Goal: Information Seeking & Learning: Learn about a topic

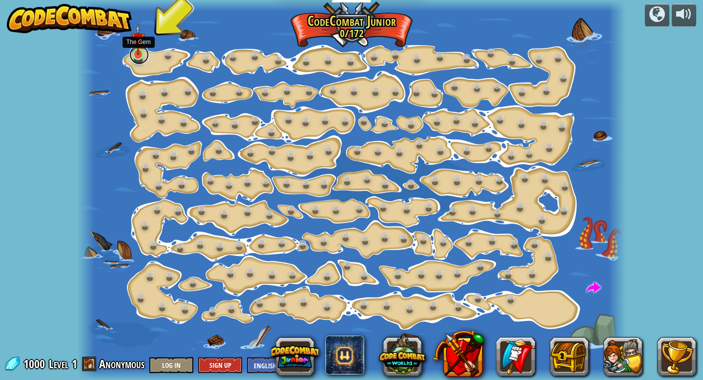
click at [140, 55] on link at bounding box center [139, 55] width 20 height 20
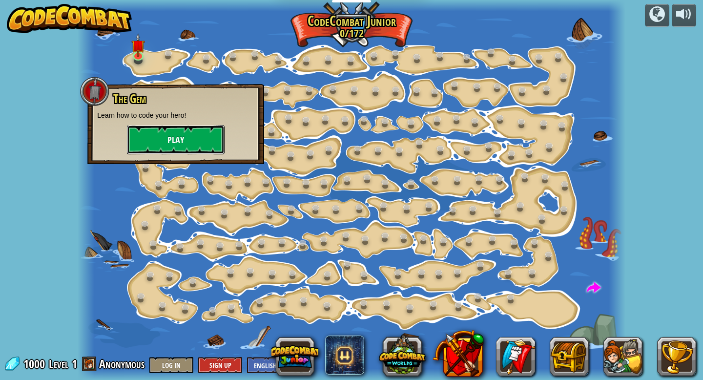
click at [160, 135] on button "Play" at bounding box center [176, 139] width 98 height 29
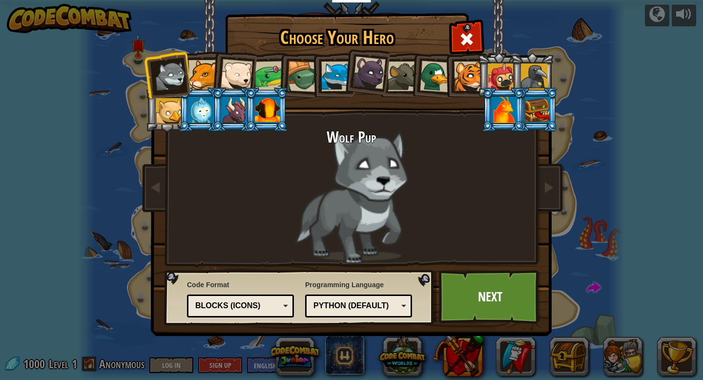
click at [398, 307] on div "Python (Default)" at bounding box center [358, 305] width 94 height 15
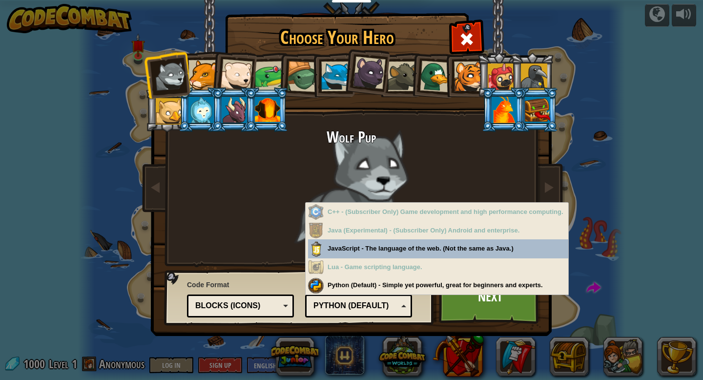
click at [391, 307] on div "Python (Default)" at bounding box center [355, 305] width 84 height 11
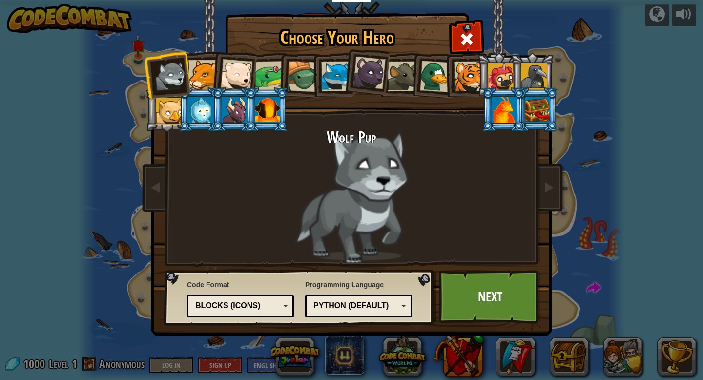
click at [277, 305] on div "Blocks (Icons)" at bounding box center [237, 305] width 84 height 11
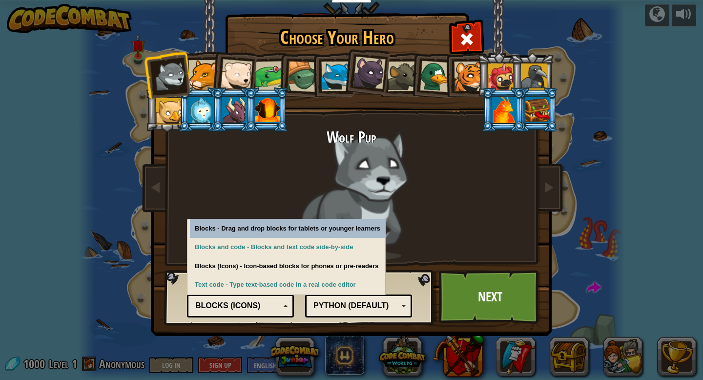
click at [277, 305] on div "Blocks (Icons)" at bounding box center [237, 305] width 84 height 11
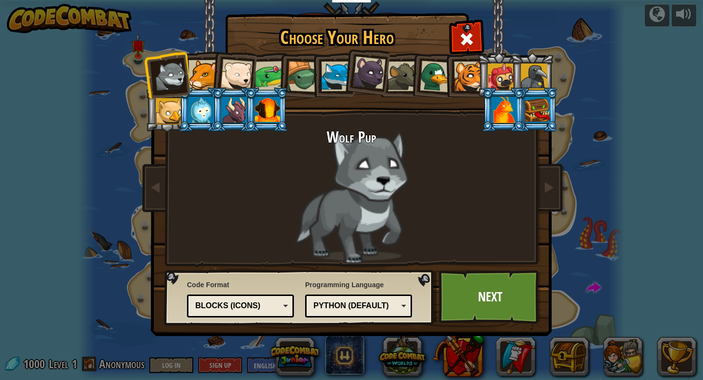
click at [286, 303] on div "Blocks (Icons)" at bounding box center [240, 305] width 94 height 15
click at [498, 308] on link "Next" at bounding box center [490, 297] width 102 height 54
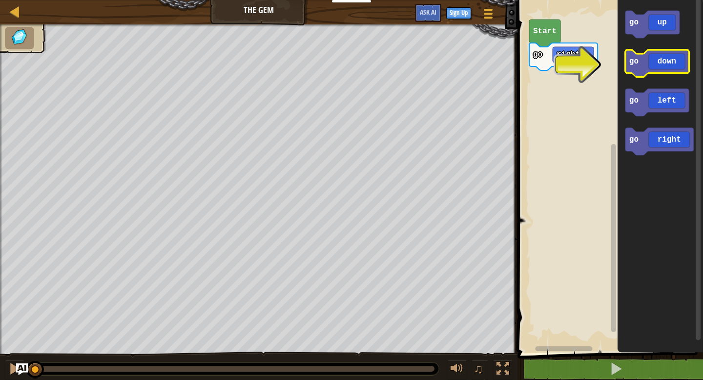
click at [648, 70] on icon "Blockly Workspace" at bounding box center [657, 63] width 64 height 27
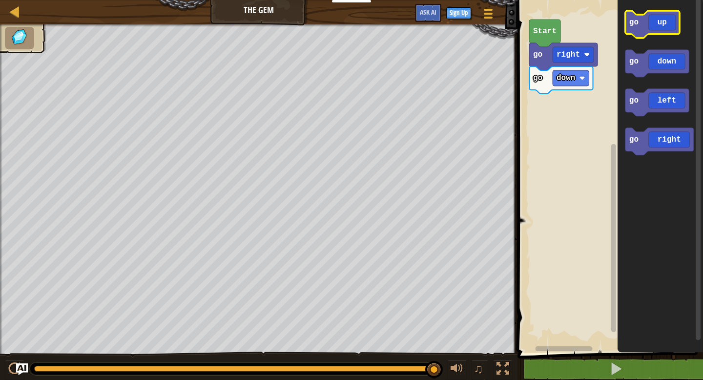
click at [659, 30] on icon "Blockly Workspace" at bounding box center [652, 24] width 54 height 27
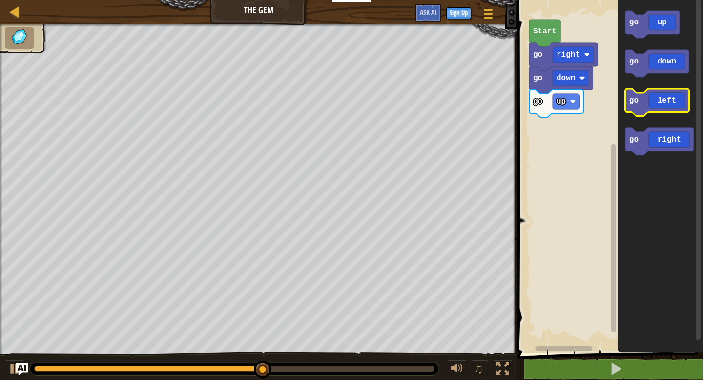
click at [667, 104] on icon "Blockly Workspace" at bounding box center [657, 102] width 64 height 27
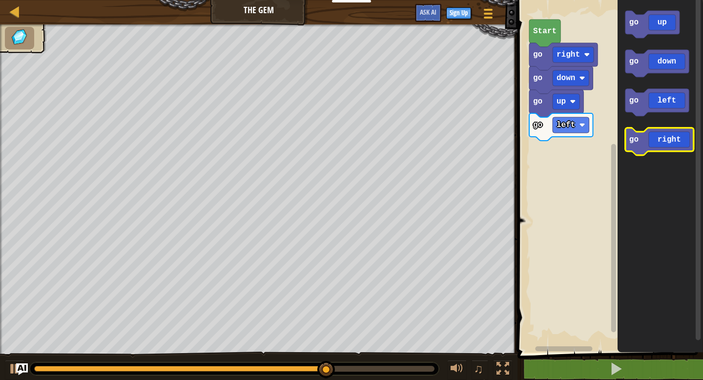
click at [665, 148] on icon "Blockly Workspace" at bounding box center [659, 141] width 68 height 27
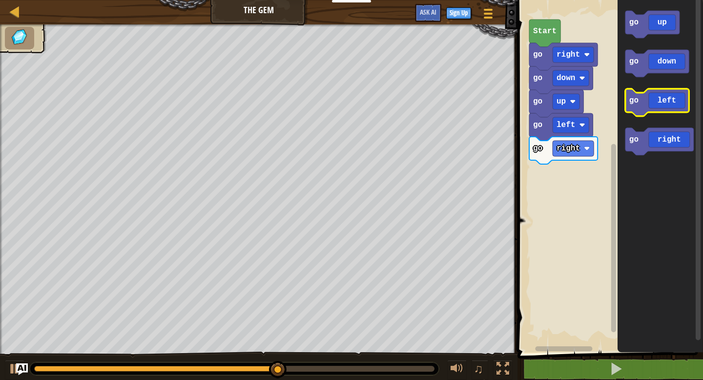
click at [664, 107] on icon "Blockly Workspace" at bounding box center [657, 102] width 64 height 27
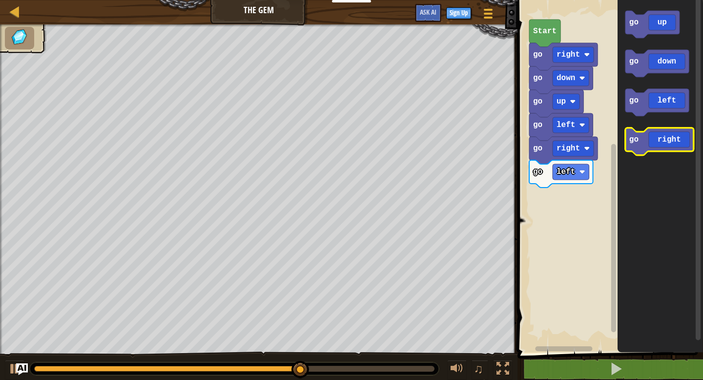
click at [661, 152] on rect "Blockly Workspace" at bounding box center [659, 141] width 68 height 27
click at [661, 148] on icon "Blockly Workspace" at bounding box center [659, 141] width 68 height 27
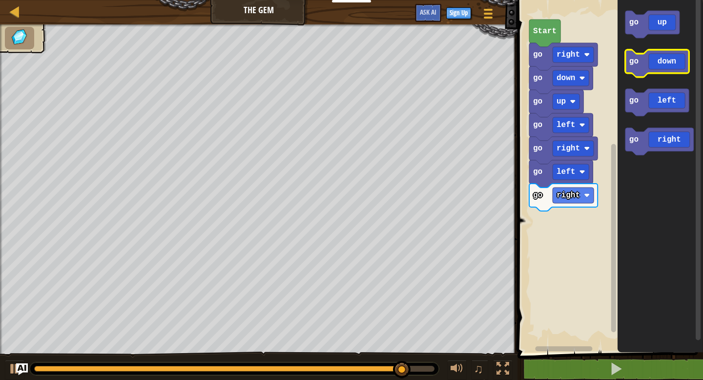
click at [663, 65] on icon "Blockly Workspace" at bounding box center [657, 63] width 64 height 27
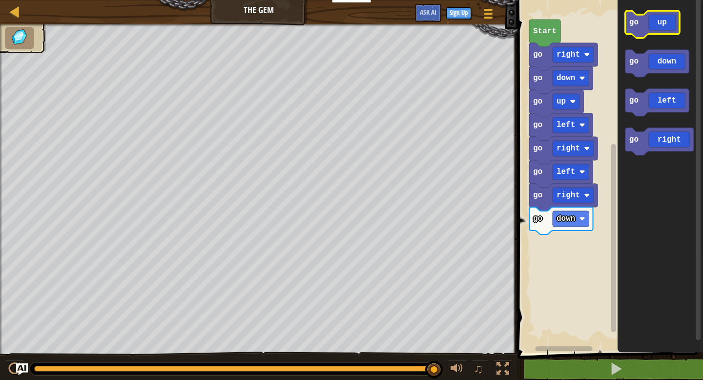
click at [658, 26] on icon "Blockly Workspace" at bounding box center [652, 24] width 54 height 27
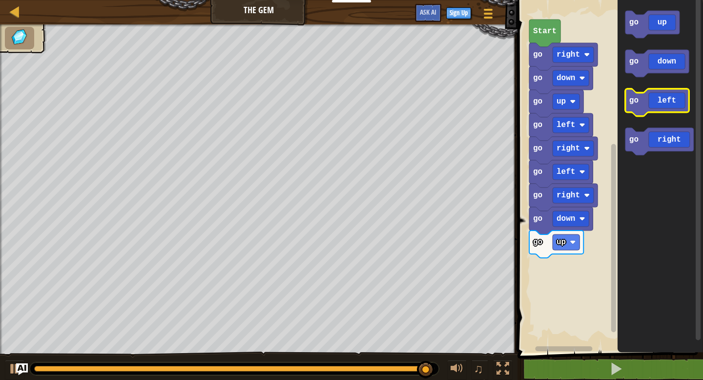
click at [666, 99] on icon "Blockly Workspace" at bounding box center [657, 102] width 64 height 27
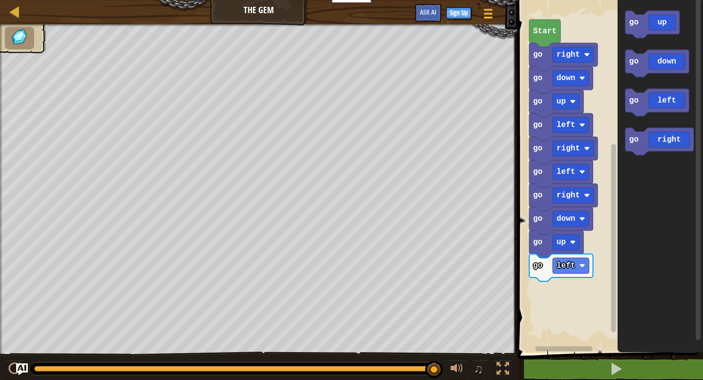
click at [548, 38] on icon "Blockly Workspace" at bounding box center [544, 33] width 31 height 27
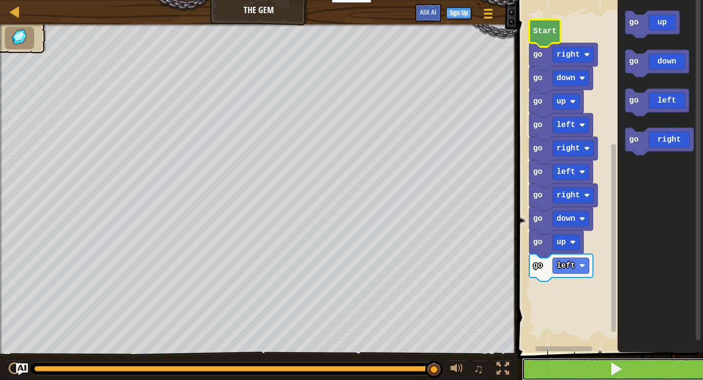
click at [618, 370] on span at bounding box center [616, 369] width 14 height 14
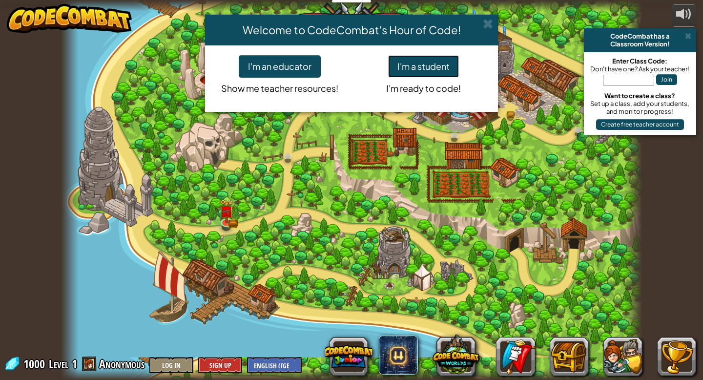
click at [436, 64] on button "I'm a student" at bounding box center [423, 66] width 71 height 22
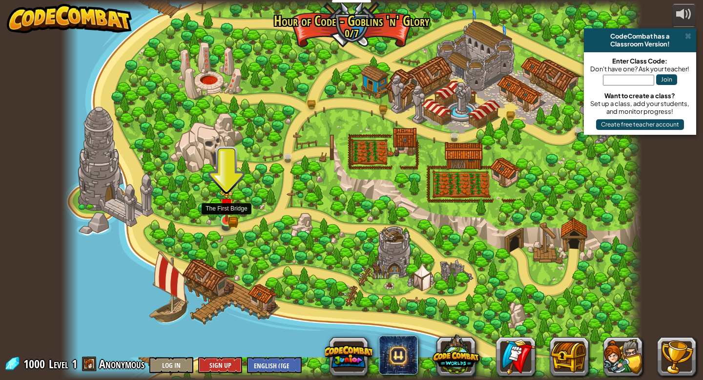
click at [229, 214] on img at bounding box center [226, 205] width 15 height 32
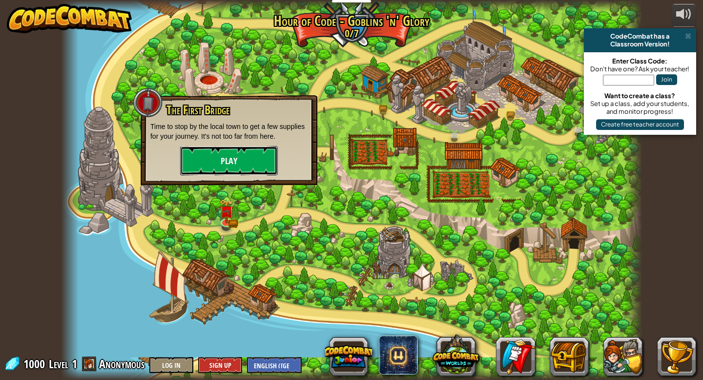
click at [248, 160] on button "Play" at bounding box center [229, 160] width 98 height 29
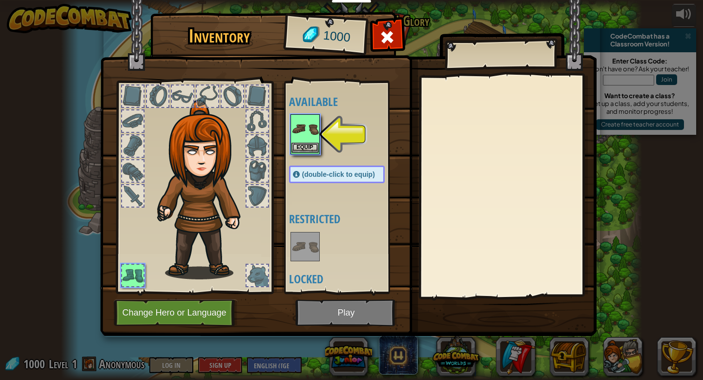
click at [307, 132] on img at bounding box center [304, 128] width 27 height 27
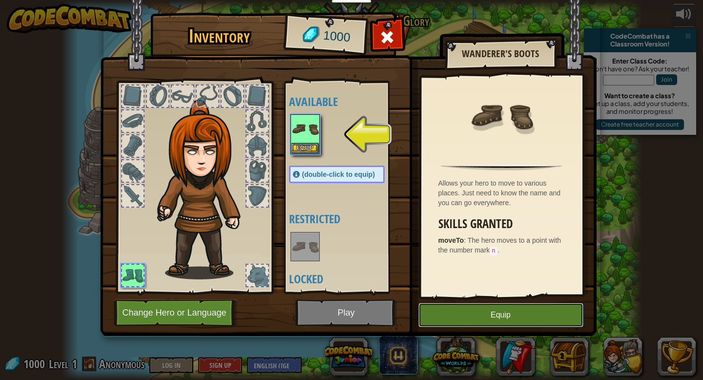
click at [501, 311] on button "Equip" at bounding box center [500, 315] width 165 height 24
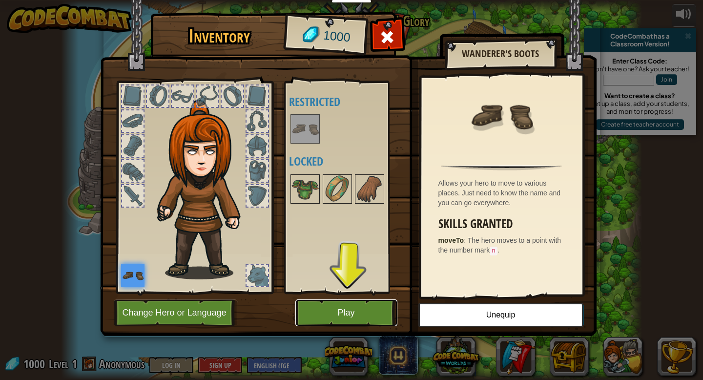
click at [356, 316] on button "Play" at bounding box center [346, 312] width 102 height 27
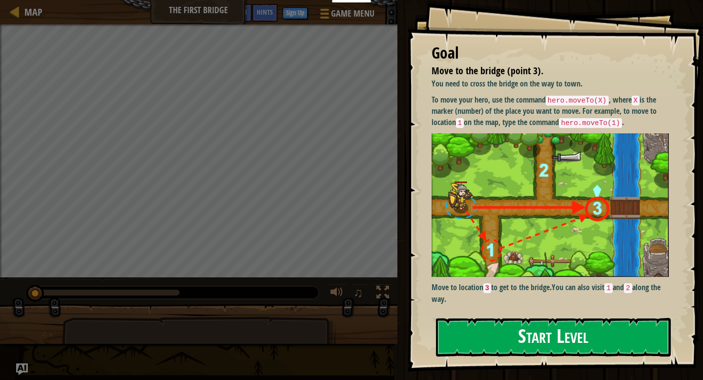
click at [552, 342] on button "Start Level" at bounding box center [553, 337] width 235 height 39
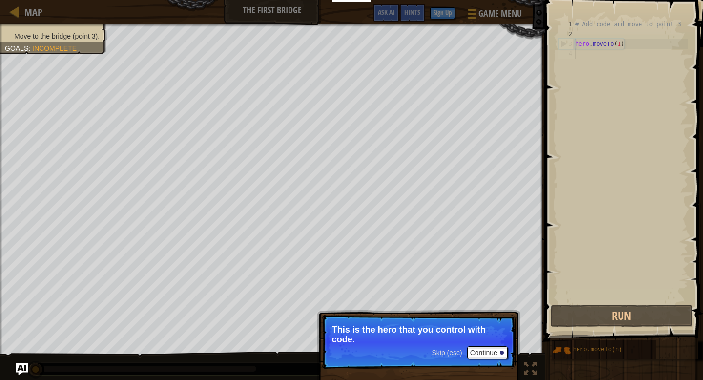
click at [591, 129] on div "# Add code and move to point 3 hero . moveTo ( 1 )" at bounding box center [630, 171] width 115 height 303
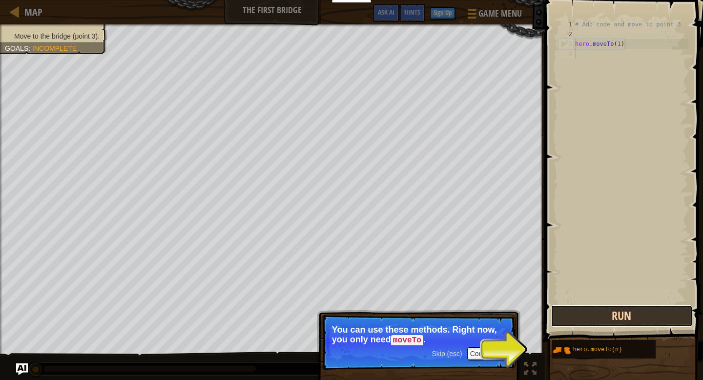
click at [638, 319] on button "Run" at bounding box center [622, 316] width 142 height 22
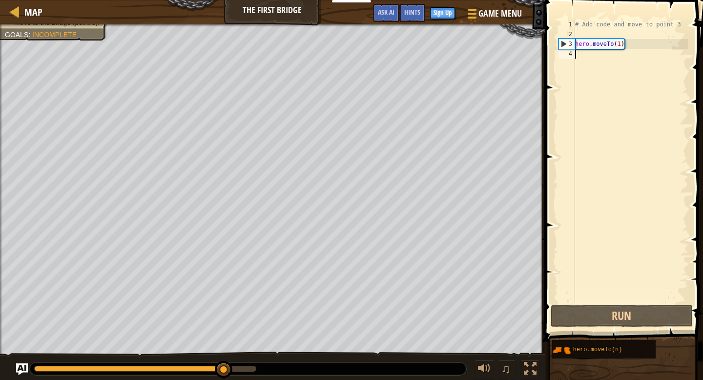
click at [587, 53] on div "# Add code and move to point 3 hero . moveTo ( 1 )" at bounding box center [630, 171] width 115 height 303
click at [603, 40] on div "# Add code and move to point 3 hero . moveTo ( 1 )" at bounding box center [630, 171] width 115 height 303
type textarea "hero.moveTo(1)"
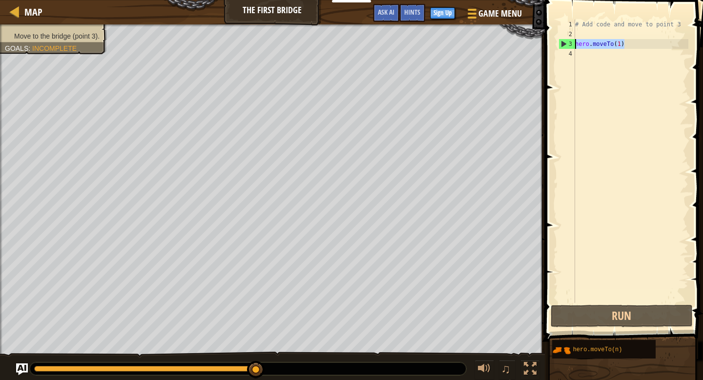
drag, startPoint x: 628, startPoint y: 41, endPoint x: 574, endPoint y: 47, distance: 54.0
click at [574, 47] on div "hero.moveTo(1) 1 2 3 4 # Add code and move to point 3 hero . moveTo ( 1 ) ההההה…" at bounding box center [622, 161] width 132 height 283
click at [582, 59] on div "# Add code and move to point 3 hero . moveTo ( 1 )" at bounding box center [630, 171] width 115 height 303
paste textarea "hero.moveTo(1)"
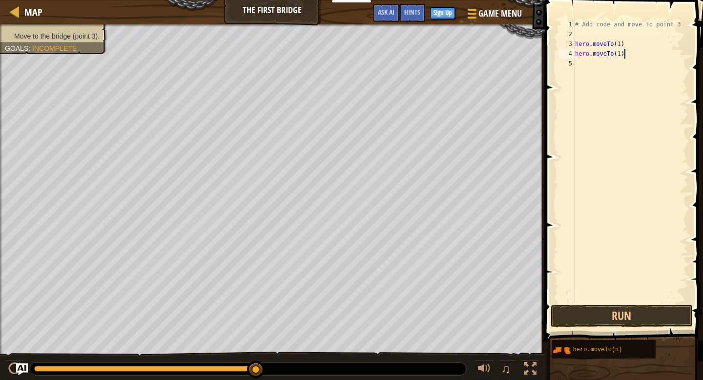
click at [620, 53] on div "# Add code and move to point 3 hero . moveTo ( 1 ) hero . moveTo ( 1 )" at bounding box center [630, 171] width 115 height 303
type textarea "hero.moveTo(3)"
click at [641, 173] on div "# Add code and move to point 3 hero . moveTo ( 1 ) hero . moveTo ( 3 )" at bounding box center [630, 171] width 115 height 303
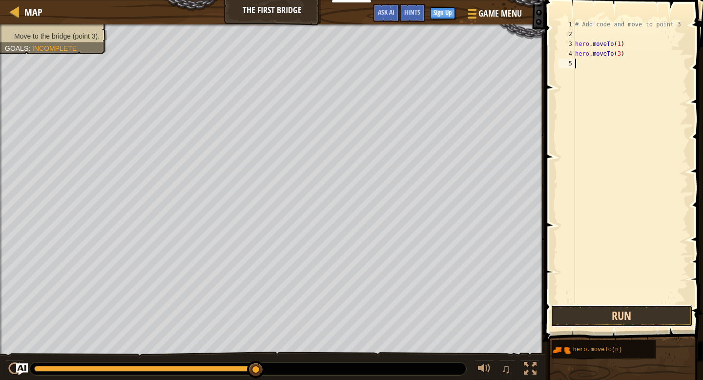
click at [639, 319] on button "Run" at bounding box center [622, 316] width 142 height 22
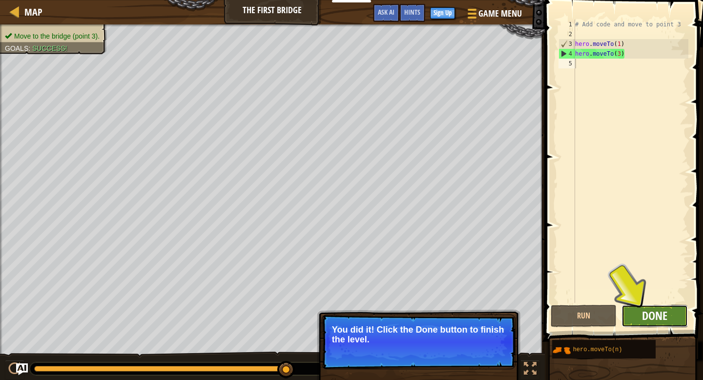
click at [663, 316] on span "Done" at bounding box center [654, 316] width 25 height 16
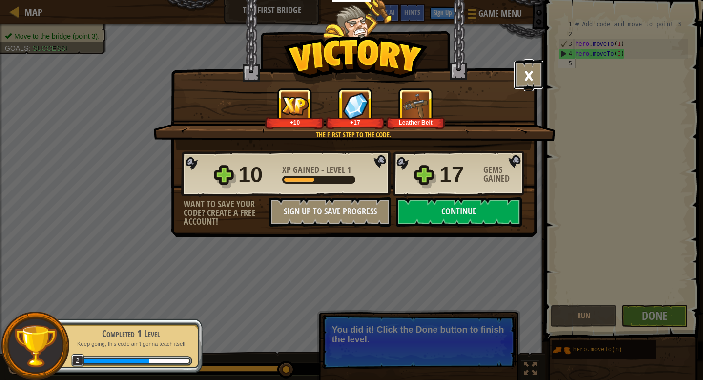
click at [525, 74] on button "×" at bounding box center [529, 74] width 30 height 29
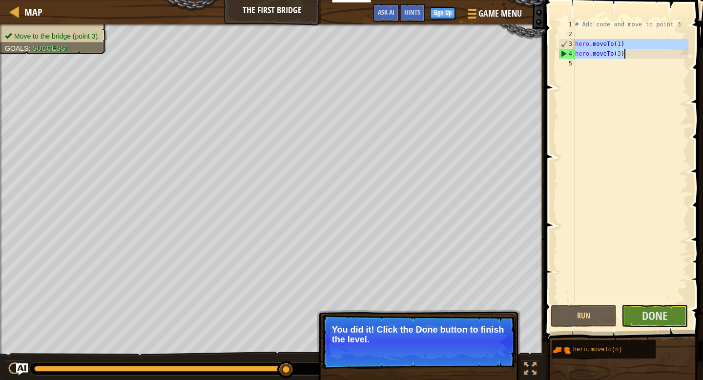
drag, startPoint x: 576, startPoint y: 41, endPoint x: 633, endPoint y: 54, distance: 59.0
click at [633, 54] on div "# Add code and move to point 3 hero . moveTo ( 1 ) hero . moveTo ( 3 )" at bounding box center [630, 171] width 115 height 303
type textarea "hero.moveTo(1) hero.moveTo(3)"
click at [589, 65] on div "# Add code and move to point 3 hero . moveTo ( 1 ) hero . moveTo ( 3 )" at bounding box center [630, 171] width 115 height 303
paste textarea "hero.moveTo(3)"
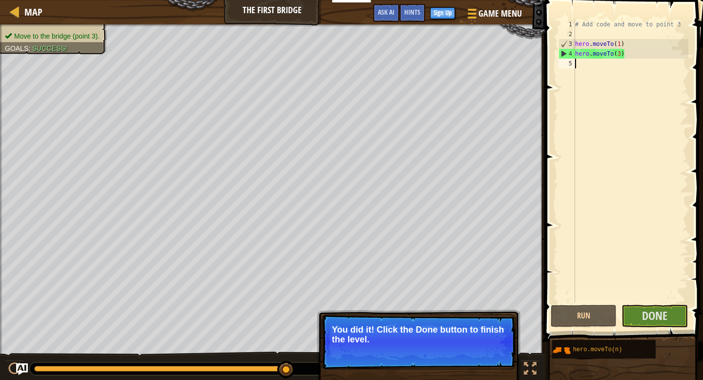
type textarea "hero.moveTo(3)"
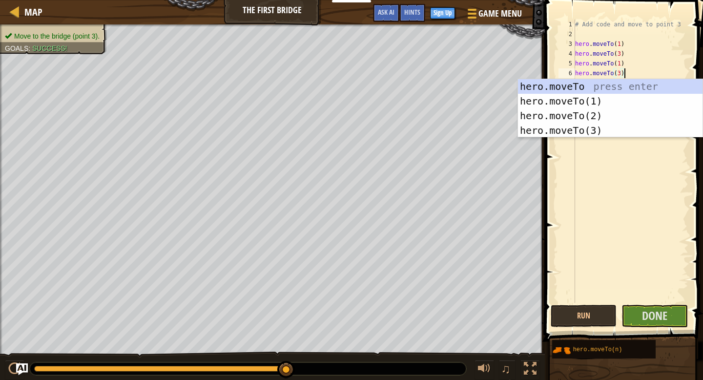
click at [625, 178] on div "# Add code and move to point 3 hero . moveTo ( 1 ) hero . moveTo ( 3 ) hero . m…" at bounding box center [630, 171] width 115 height 303
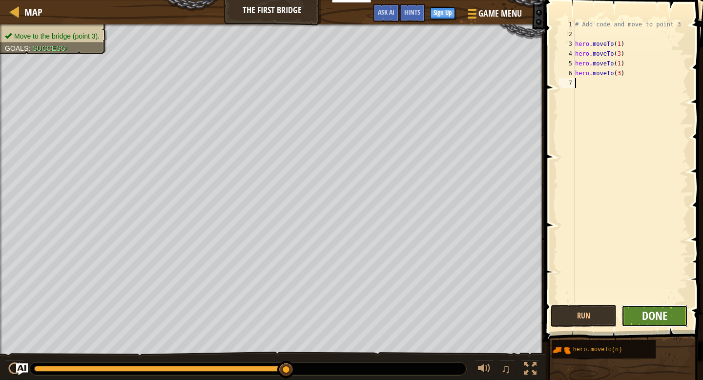
click at [659, 317] on span "Done" at bounding box center [654, 316] width 25 height 16
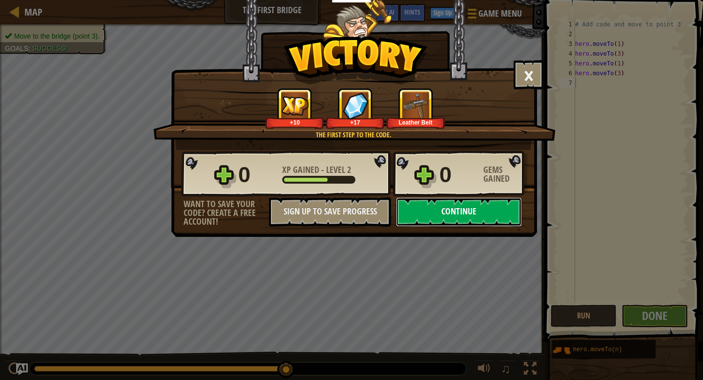
click at [477, 209] on button "Continue" at bounding box center [459, 211] width 126 height 29
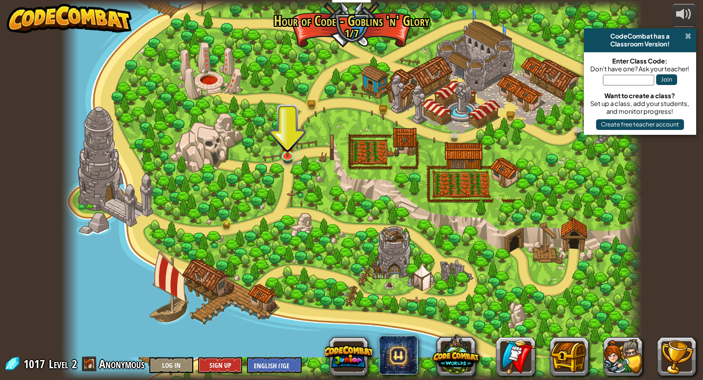
click at [689, 36] on span at bounding box center [688, 36] width 6 height 8
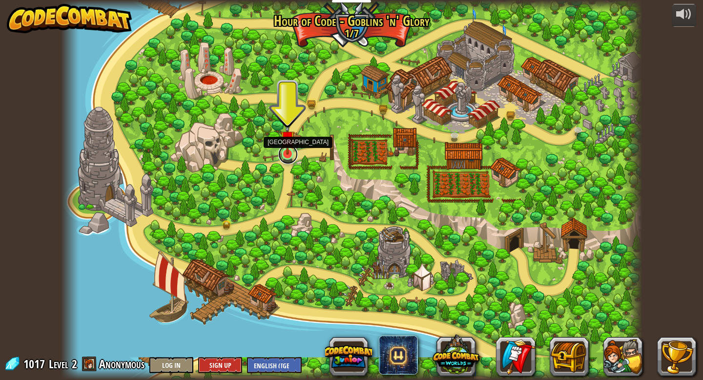
click at [286, 157] on link at bounding box center [288, 154] width 20 height 20
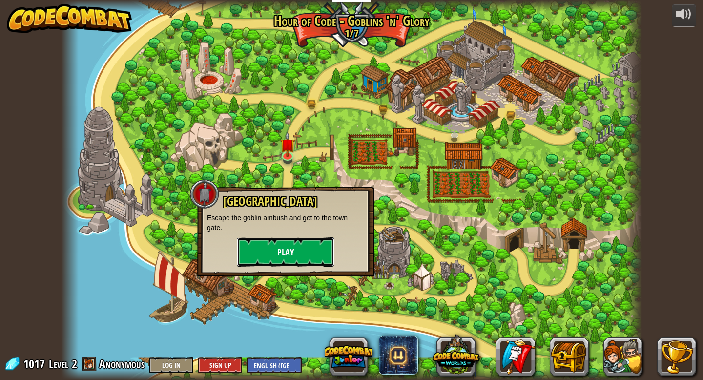
click at [310, 244] on button "Play" at bounding box center [286, 251] width 98 height 29
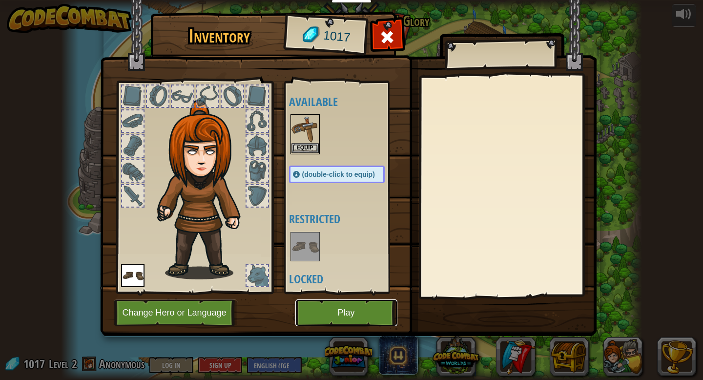
click at [350, 315] on button "Play" at bounding box center [346, 312] width 102 height 27
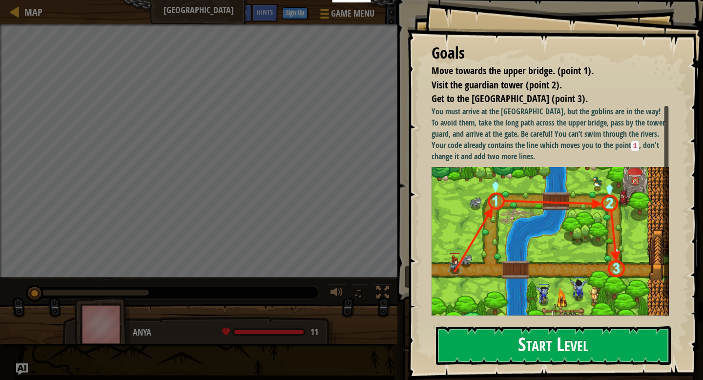
click at [549, 340] on button "Start Level" at bounding box center [553, 345] width 235 height 39
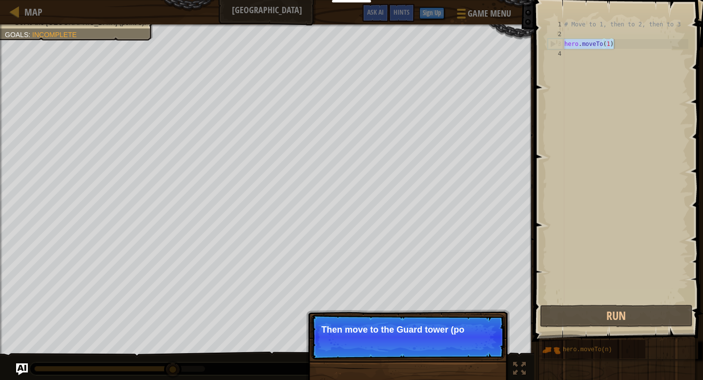
drag, startPoint x: 565, startPoint y: 40, endPoint x: 634, endPoint y: 40, distance: 68.3
click at [634, 40] on div "# Move to 1, then to 2, then to 3 hero . moveTo ( 1 )" at bounding box center [625, 171] width 126 height 303
type textarea "hero.moveTo(1)"
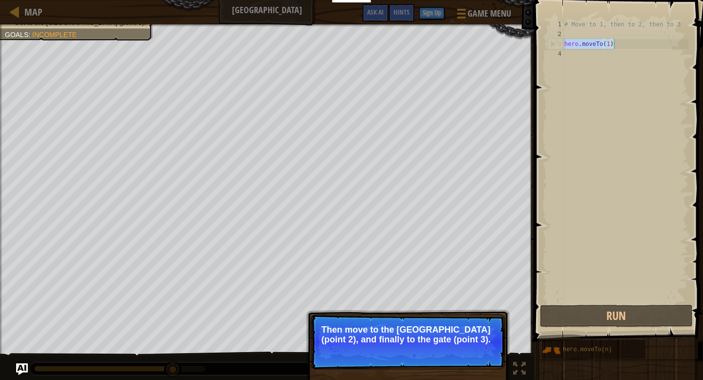
click at [574, 59] on div "# Move to 1, then to 2, then to 3 hero . moveTo ( 1 )" at bounding box center [625, 171] width 126 height 303
click at [581, 55] on div "# Move to 1, then to 2, then to 3 hero . moveTo ( 1 )" at bounding box center [625, 171] width 126 height 303
click at [611, 45] on div "# Move to 1, then to 2, then to 3 hero . moveTo ( 1 )" at bounding box center [625, 171] width 126 height 303
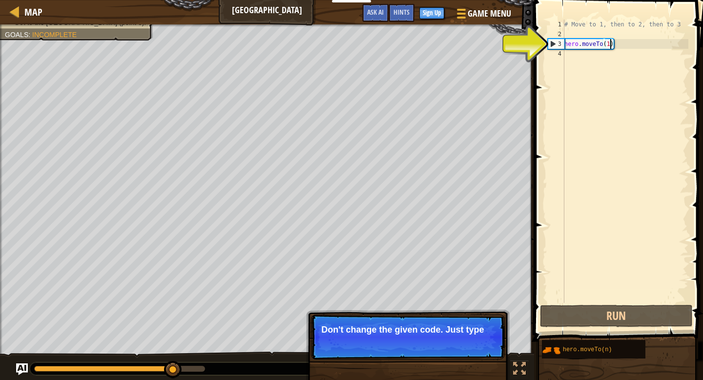
click at [610, 40] on div "# Move to 1, then to 2, then to 3 hero . moveTo ( 1 )" at bounding box center [625, 171] width 126 height 303
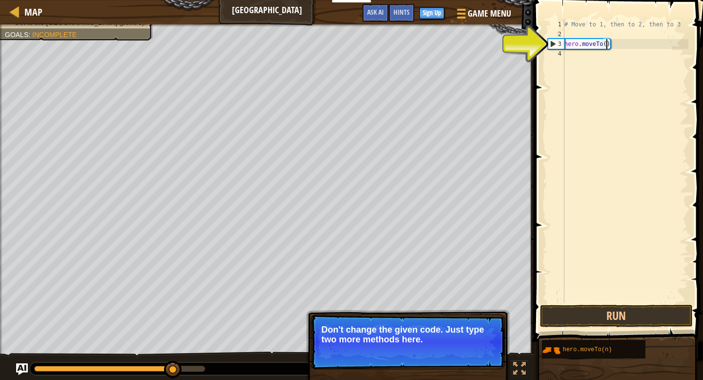
scroll to position [4, 3]
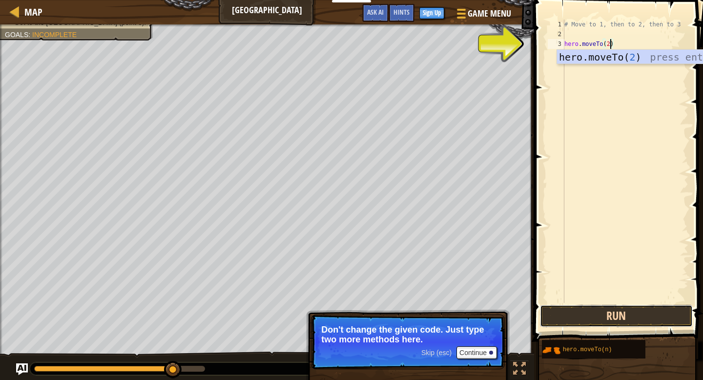
click at [640, 316] on button "Run" at bounding box center [616, 316] width 152 height 22
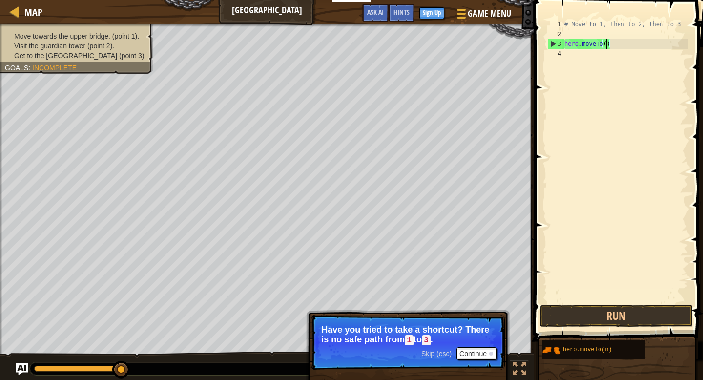
type textarea "hero.moveTo(1)"
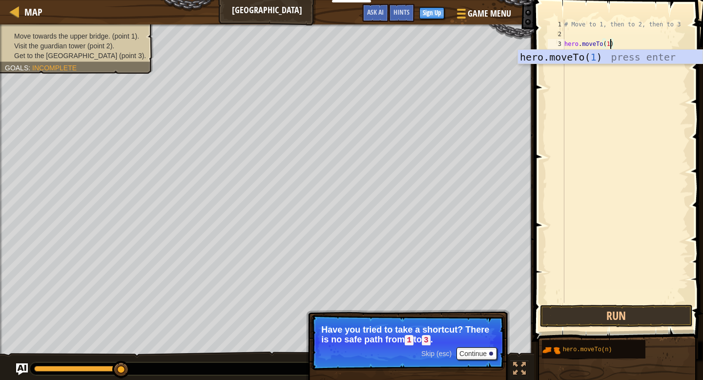
click at [632, 105] on div "# Move to 1, then to 2, then to 3 hero . moveTo ( 1 )" at bounding box center [625, 171] width 126 height 303
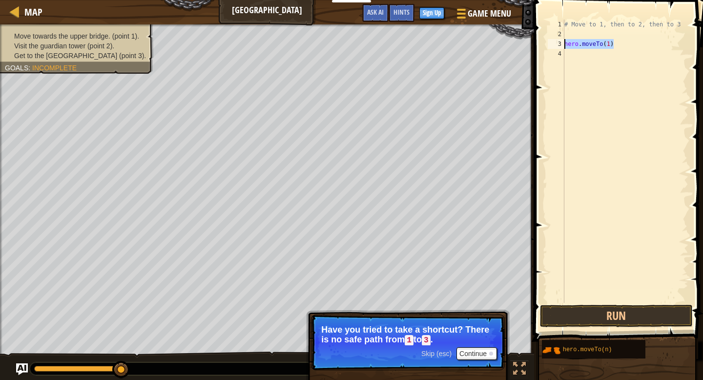
drag, startPoint x: 624, startPoint y: 47, endPoint x: 562, endPoint y: 46, distance: 61.5
click at [562, 46] on div "1 2 3 4 # Move to 1, then to 2, then to 3 hero . moveTo ( 1 ) ההההההההההההההההה…" at bounding box center [617, 161] width 143 height 283
type textarea "hero.moveTo(1)"
click at [565, 52] on div "# Move to 1, then to 2, then to 3 hero . moveTo ( 1 )" at bounding box center [625, 171] width 126 height 303
paste textarea "hero.moveTo(1)"
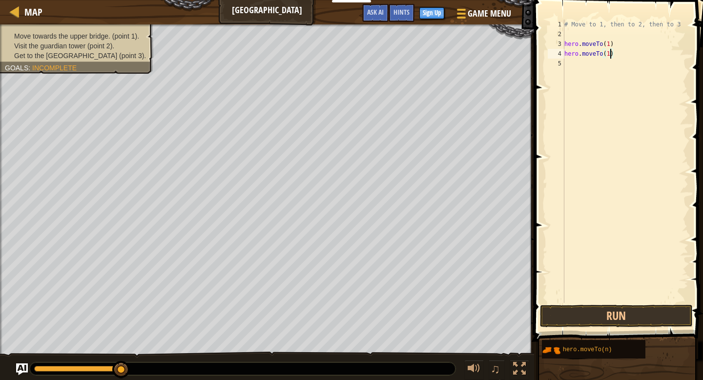
click at [612, 56] on div "# Move to 1, then to 2, then to 3 hero . moveTo ( 1 ) hero . moveTo ( 1 )" at bounding box center [625, 171] width 126 height 303
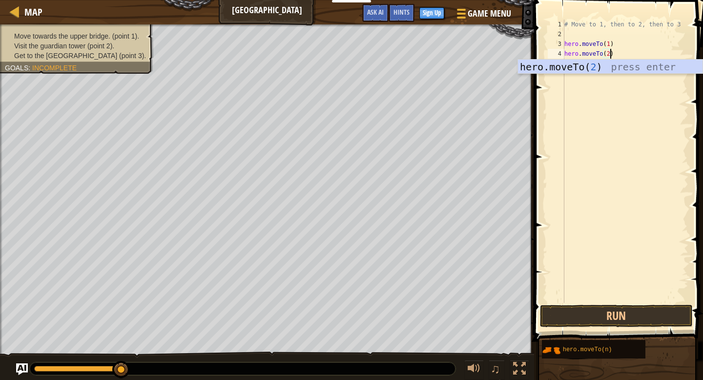
scroll to position [4, 3]
click at [634, 44] on div "# Move to 1, then to 2, then to 3 hero . moveTo ( 1 ) hero . moveTo ( 2 )" at bounding box center [625, 171] width 126 height 303
type textarea "hero.moveTo(1)"
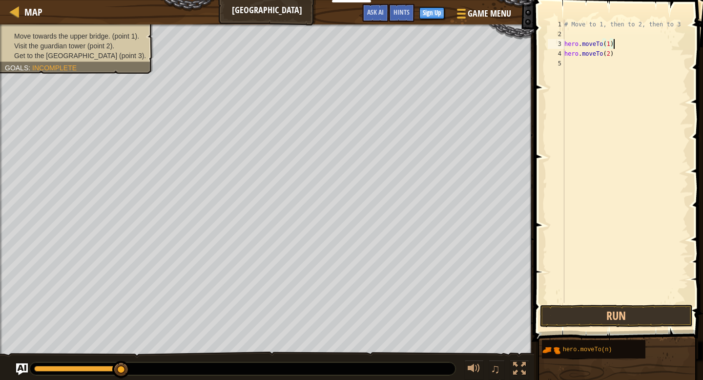
click at [575, 65] on div "# Move to 1, then to 2, then to 3 hero . moveTo ( 1 ) hero . moveTo ( 2 )" at bounding box center [625, 171] width 126 height 303
paste textarea "hero.moveTo(1)"
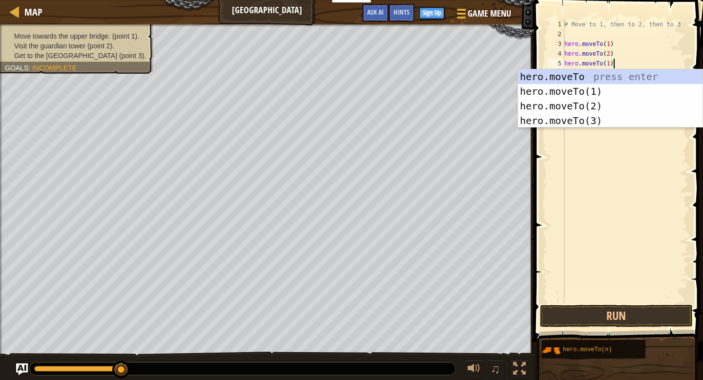
click at [609, 62] on div "# Move to 1, then to 2, then to 3 hero . moveTo ( 1 ) hero . moveTo ( 2 ) hero …" at bounding box center [625, 171] width 126 height 303
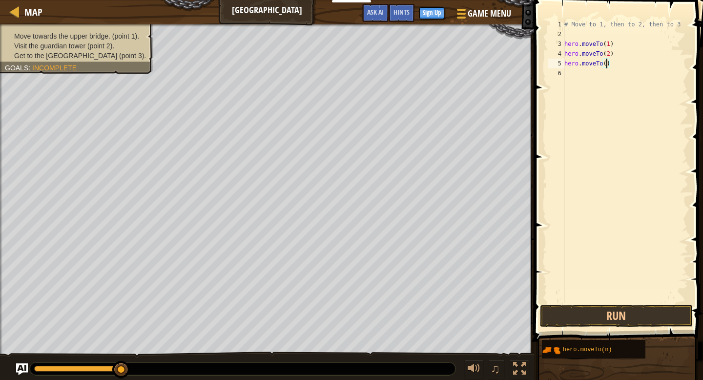
type textarea "hero.moveTo(3)"
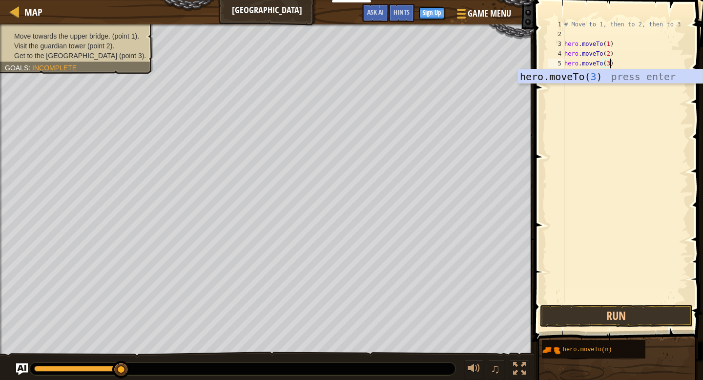
scroll to position [4, 3]
click at [638, 126] on div "# Move to 1, then to 2, then to 3 hero . moveTo ( 1 ) hero . moveTo ( 2 ) hero …" at bounding box center [625, 171] width 126 height 303
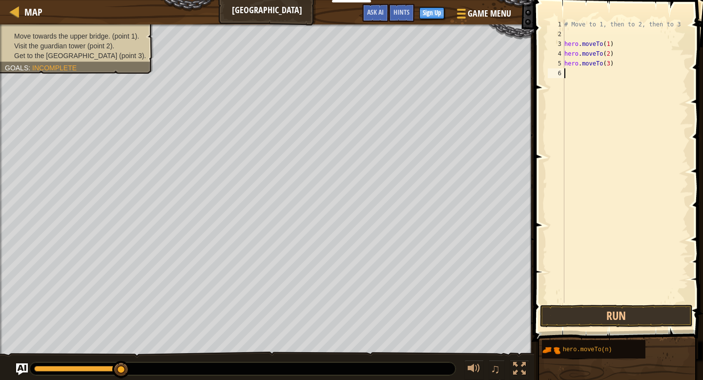
scroll to position [4, 0]
click at [617, 312] on button "Run" at bounding box center [616, 316] width 152 height 22
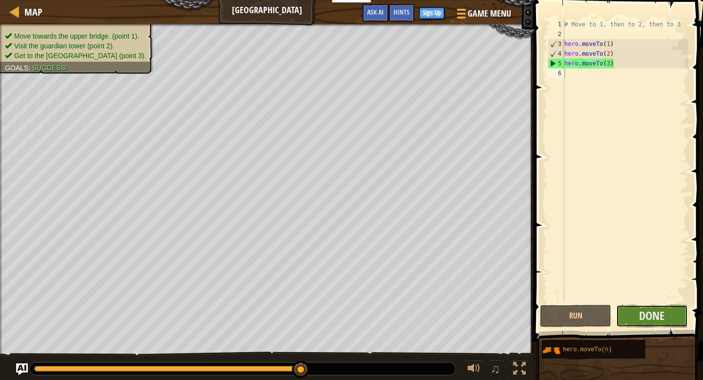
click at [665, 317] on button "Done" at bounding box center [651, 316] width 71 height 22
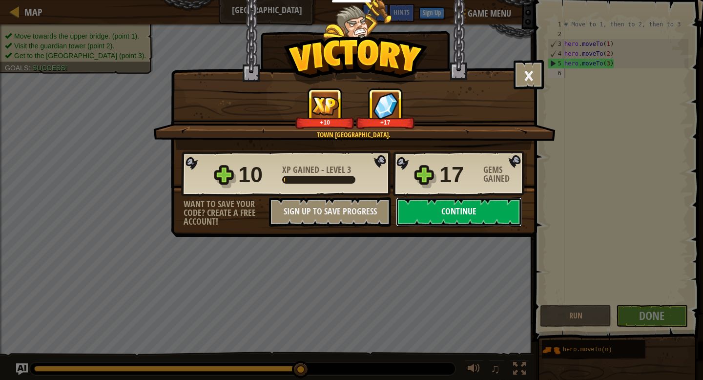
click at [454, 213] on button "Continue" at bounding box center [459, 211] width 126 height 29
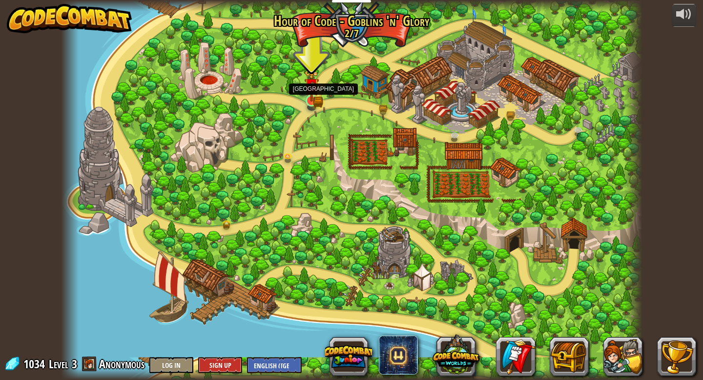
click at [310, 99] on img at bounding box center [311, 85] width 15 height 32
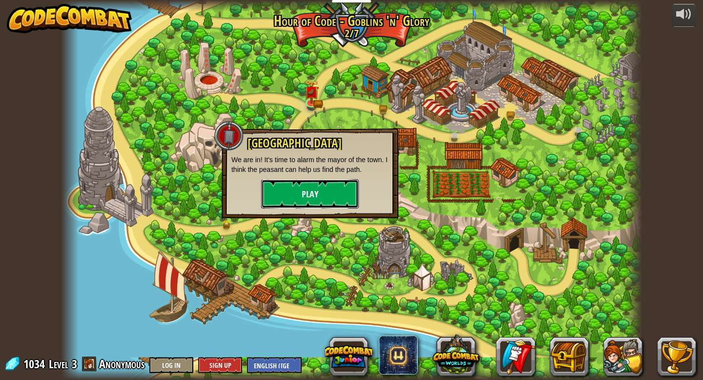
click at [330, 193] on button "Play" at bounding box center [310, 193] width 98 height 29
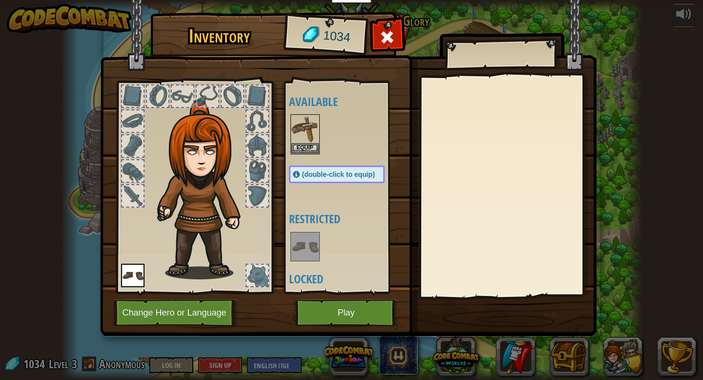
click at [300, 110] on div "Available Equip (double-click to equip) Restricted Locked" at bounding box center [346, 187] width 115 height 204
click at [300, 129] on img at bounding box center [304, 128] width 27 height 27
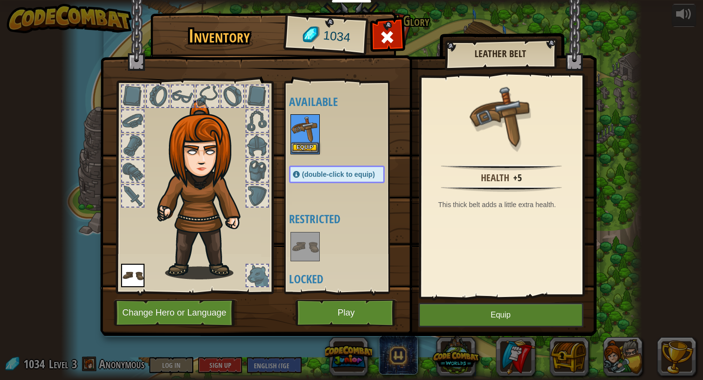
click at [300, 129] on img at bounding box center [304, 128] width 27 height 27
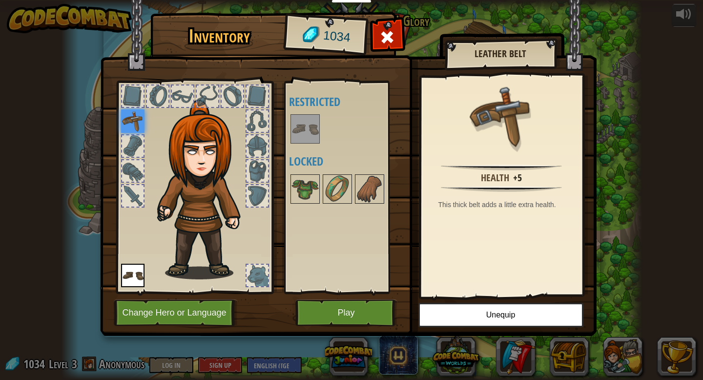
click at [504, 109] on img at bounding box center [501, 115] width 63 height 63
click at [363, 228] on div "Available Equip (double-click to equip) Restricted Locked" at bounding box center [346, 187] width 115 height 204
click at [308, 190] on img at bounding box center [304, 188] width 27 height 27
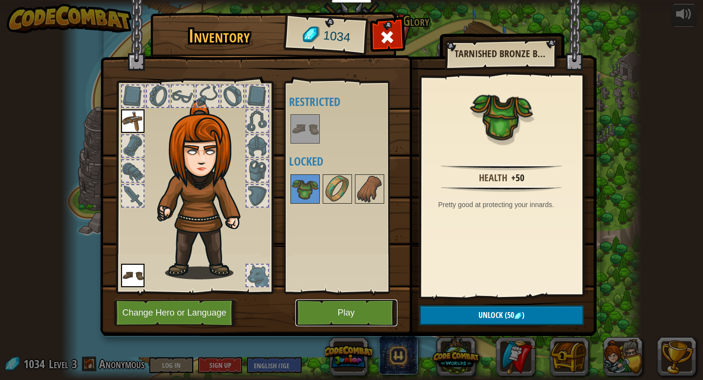
click at [349, 312] on button "Play" at bounding box center [346, 312] width 102 height 27
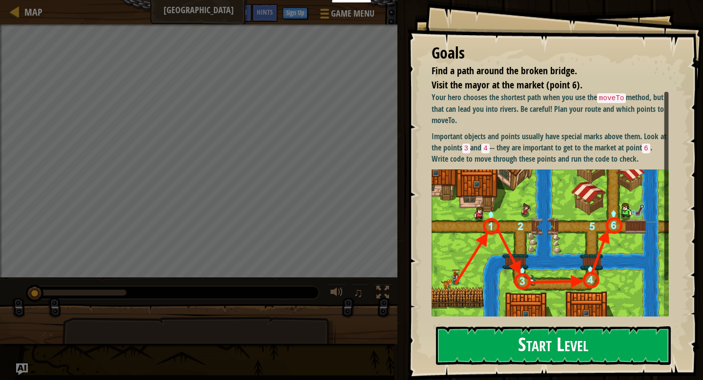
click at [532, 333] on button "Start Level" at bounding box center [553, 345] width 235 height 39
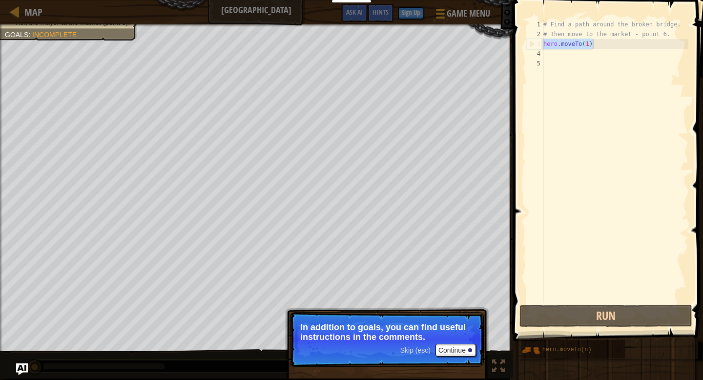
drag, startPoint x: 544, startPoint y: 46, endPoint x: 597, endPoint y: 44, distance: 52.3
click at [597, 44] on div "# Find a path around the broken bridge. # Then move to the market - point 6. he…" at bounding box center [614, 171] width 147 height 303
type textarea "hero.moveTo(1)"
click at [548, 54] on div "# Find a path around the broken bridge. # Then move to the market - point 6. he…" at bounding box center [614, 171] width 147 height 303
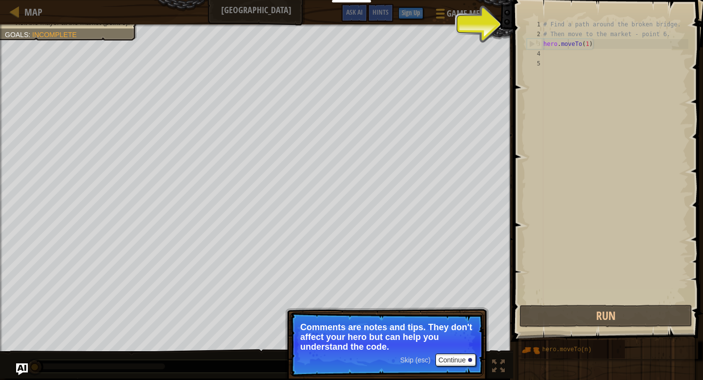
click at [567, 48] on div "# Find a path around the broken bridge. # Then move to the market - point 6. he…" at bounding box center [614, 171] width 147 height 303
type textarea "hero.moveTo(1)"
click at [550, 53] on div "# Find a path around the broken bridge. # Then move to the market - point 6. he…" at bounding box center [614, 171] width 147 height 303
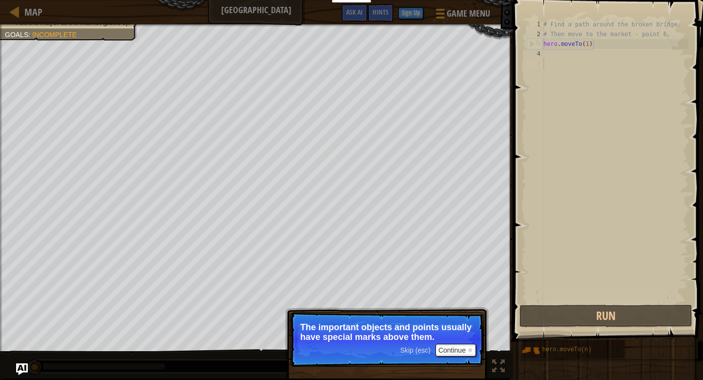
click at [563, 60] on div "# Find a path around the broken bridge. # Then move to the market - point 6. he…" at bounding box center [614, 171] width 147 height 303
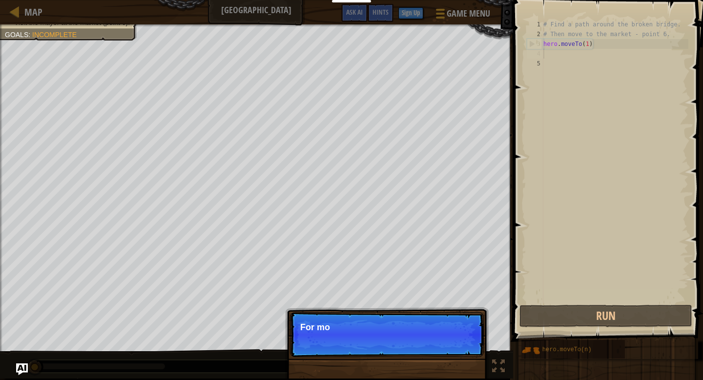
click at [549, 55] on div "# Find a path around the broken bridge. # Then move to the market - point 6. he…" at bounding box center [614, 171] width 147 height 303
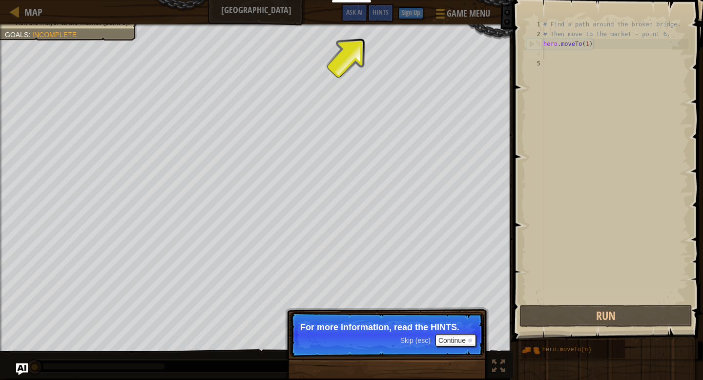
click at [554, 52] on div "# Find a path around the broken bridge. # Then move to the market - point 6. he…" at bounding box center [614, 171] width 147 height 303
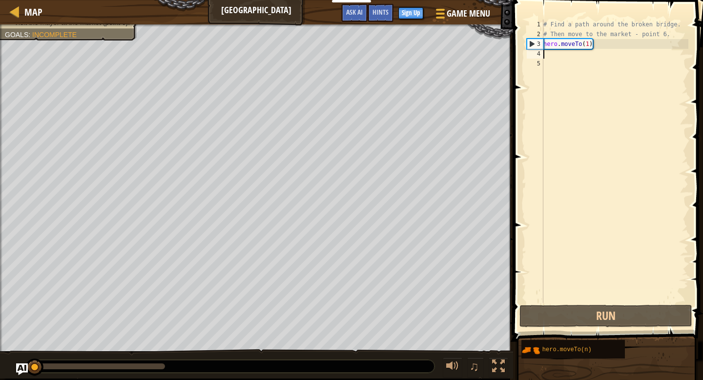
click at [548, 57] on div "# Find a path around the broken bridge. # Then move to the market - point 6. he…" at bounding box center [614, 171] width 147 height 303
type textarea "hero.moveTo(1)"
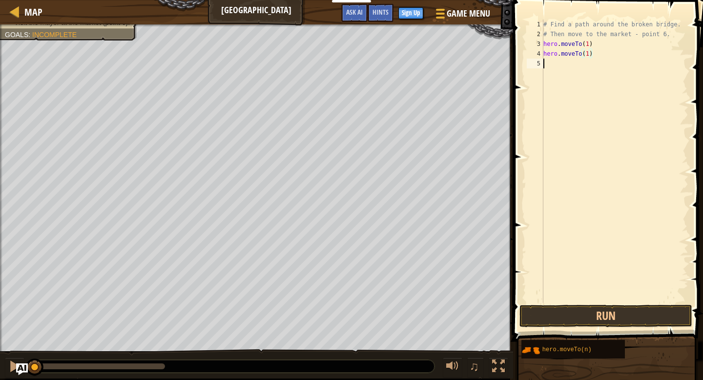
click at [545, 66] on div "# Find a path around the broken bridge. # Then move to the market - point 6. he…" at bounding box center [614, 171] width 147 height 303
type textarea "hero.moveTo(1)"
click at [555, 75] on div "# Find a path around the broken bridge. # Then move to the market - point 6. he…" at bounding box center [614, 171] width 147 height 303
type textarea "hero.moveTo(1)"
click at [552, 81] on div "# Find a path around the broken bridge. # Then move to the market - point 6. he…" at bounding box center [614, 171] width 147 height 303
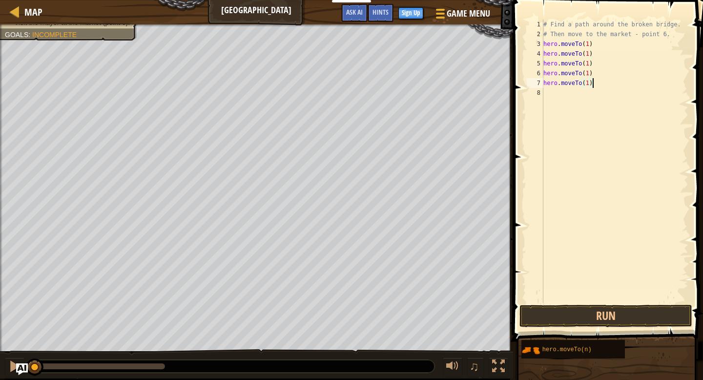
click at [589, 54] on div "# Find a path around the broken bridge. # Then move to the market - point 6. he…" at bounding box center [614, 171] width 147 height 303
type textarea "hero.moveTo(2)"
click at [616, 123] on div "# Find a path around the broken bridge. # Then move to the market - point 6. he…" at bounding box center [614, 171] width 147 height 303
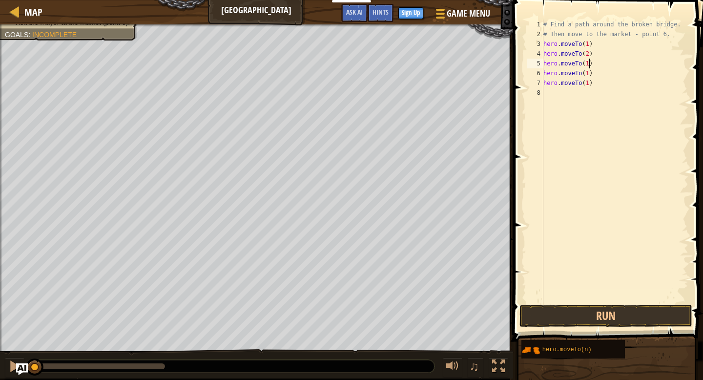
click at [590, 65] on div "# Find a path around the broken bridge. # Then move to the market - point 6. he…" at bounding box center [614, 171] width 147 height 303
type textarea "hero.moveTo(3)"
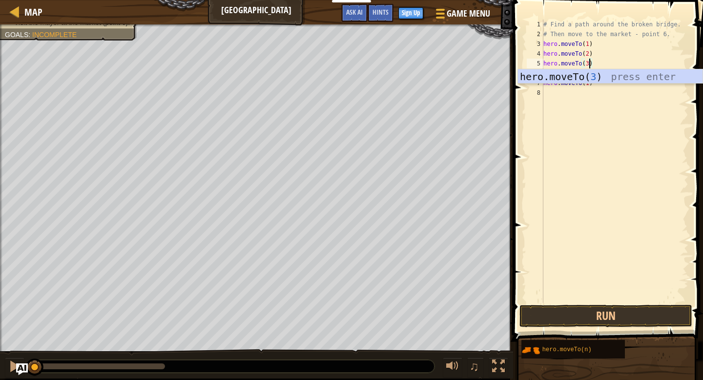
scroll to position [4, 3]
click at [603, 147] on div "# Find a path around the broken bridge. # Then move to the market - point 6. he…" at bounding box center [614, 171] width 147 height 303
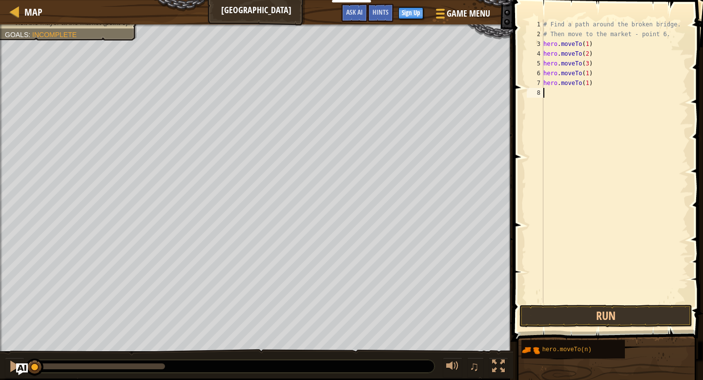
click at [589, 72] on div "# Find a path around the broken bridge. # Then move to the market - point 6. he…" at bounding box center [614, 171] width 147 height 303
type textarea "hero.moveTo(4)"
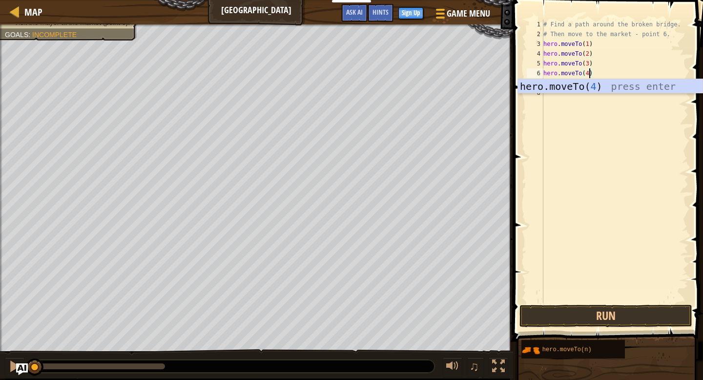
click at [593, 130] on div "# Find a path around the broken bridge. # Then move to the market - point 6. he…" at bounding box center [614, 171] width 147 height 303
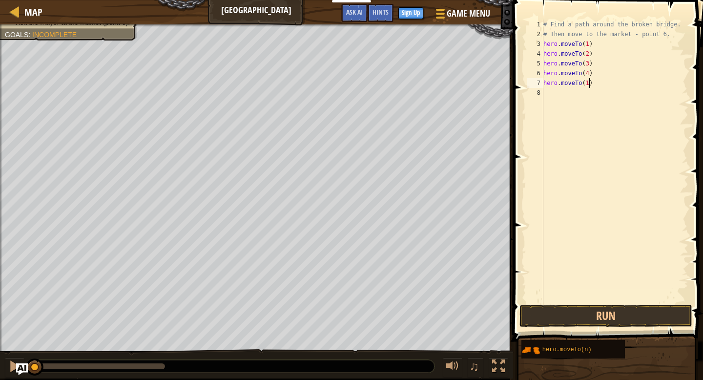
click at [590, 84] on div "# Find a path around the broken bridge. # Then move to the market - point 6. he…" at bounding box center [614, 171] width 147 height 303
type textarea "hero.moveTo(5)"
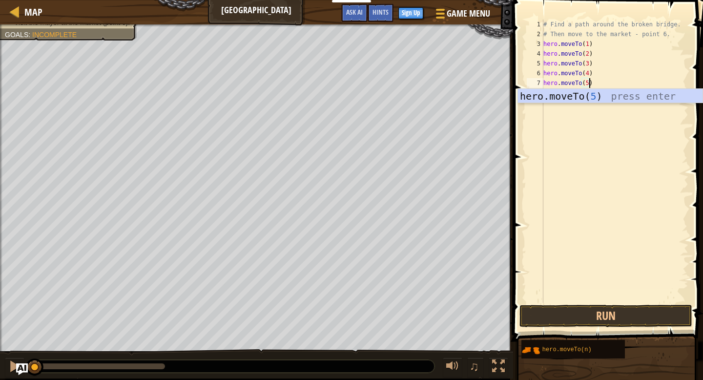
scroll to position [4, 3]
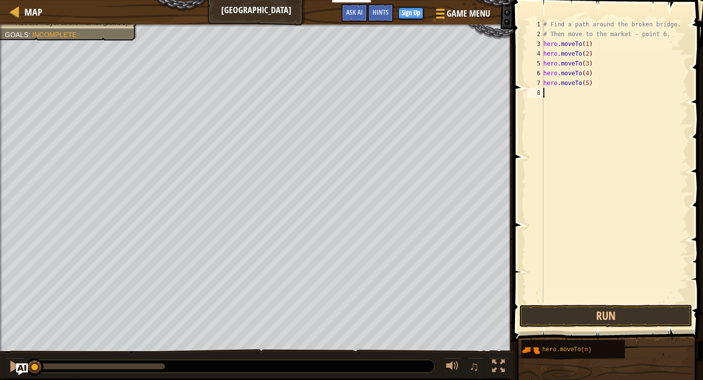
click at [576, 144] on div "# Find a path around the broken bridge. # Then move to the market - point 6. he…" at bounding box center [614, 171] width 147 height 303
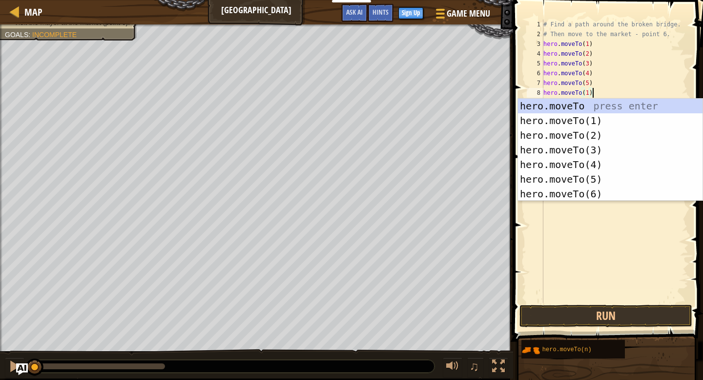
click at [589, 91] on div "# Find a path around the broken bridge. # Then move to the market - point 6. he…" at bounding box center [614, 171] width 147 height 303
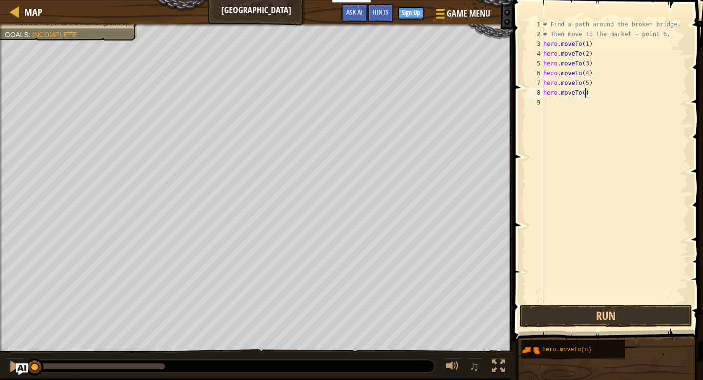
type textarea "hero.moveTo(6)"
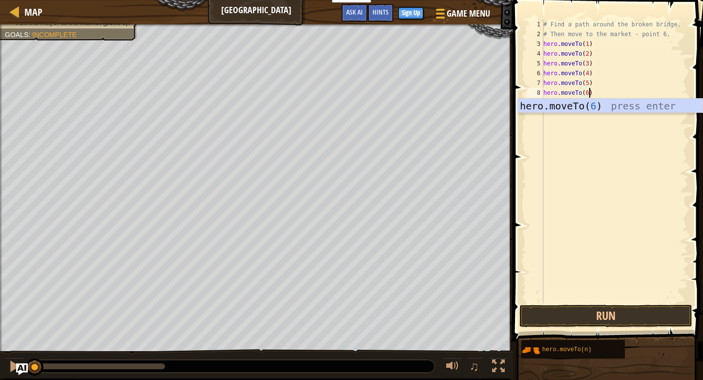
scroll to position [4, 3]
click at [580, 245] on div "# Find a path around the broken bridge. # Then move to the market - point 6. he…" at bounding box center [614, 171] width 147 height 303
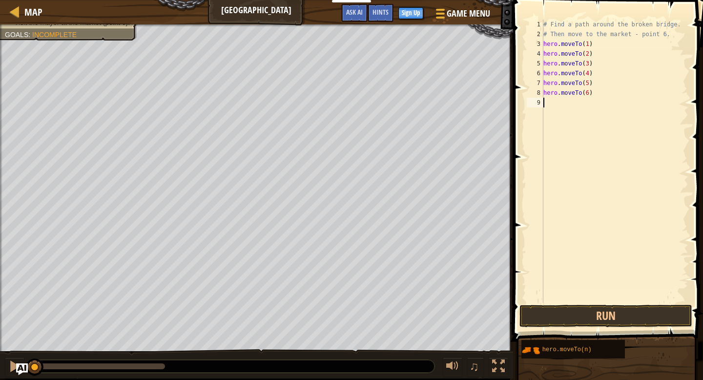
scroll to position [4, 0]
click at [613, 316] on button "Run" at bounding box center [605, 316] width 173 height 22
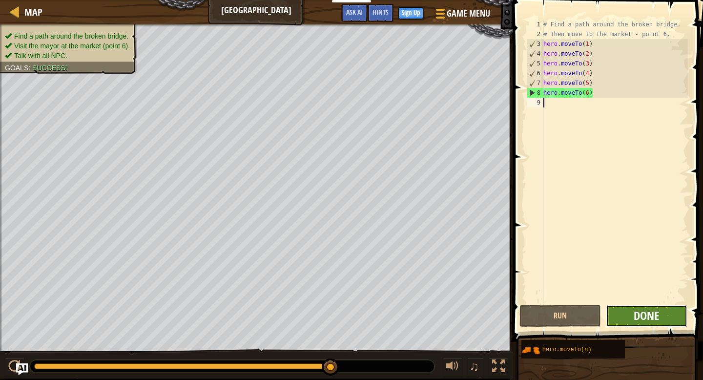
click at [650, 314] on span "Done" at bounding box center [646, 316] width 25 height 16
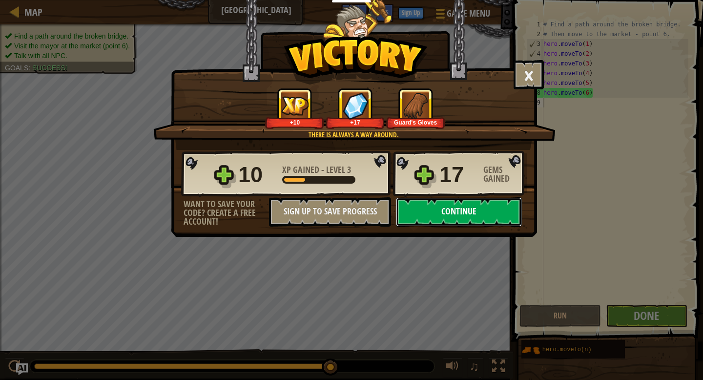
click at [510, 210] on button "Continue" at bounding box center [459, 211] width 126 height 29
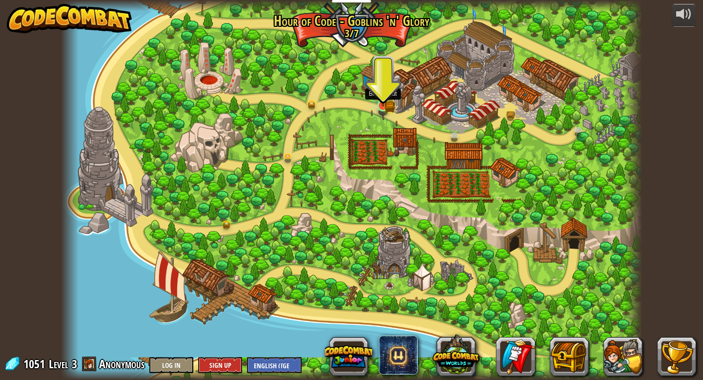
click at [383, 103] on img at bounding box center [382, 90] width 15 height 32
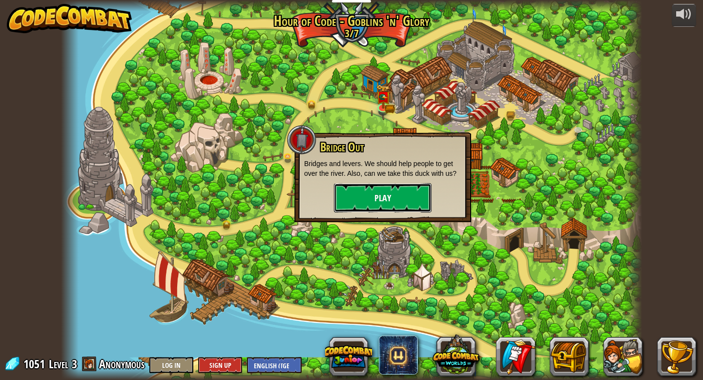
click at [398, 201] on button "Play" at bounding box center [383, 197] width 98 height 29
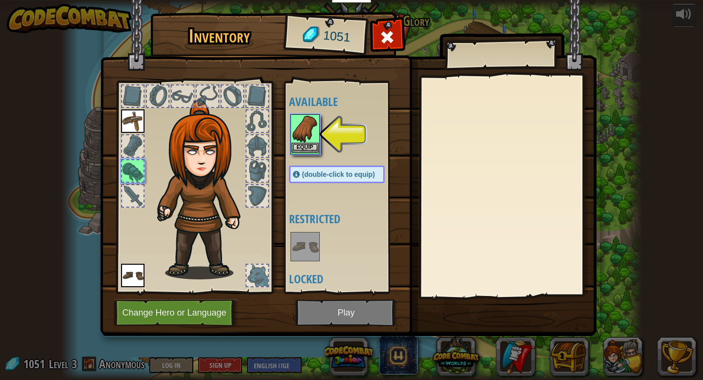
click at [306, 132] on img at bounding box center [304, 128] width 27 height 27
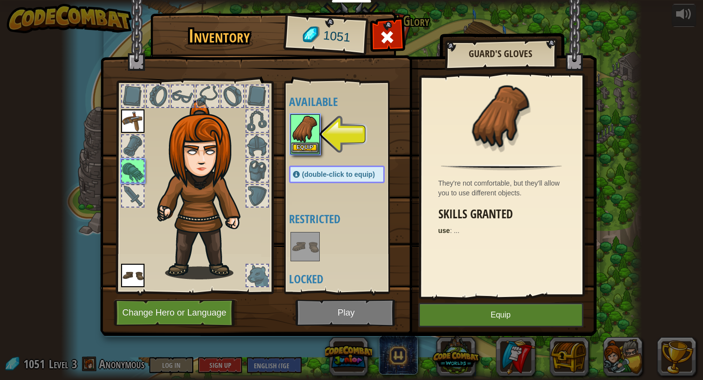
click at [306, 132] on img at bounding box center [304, 128] width 27 height 27
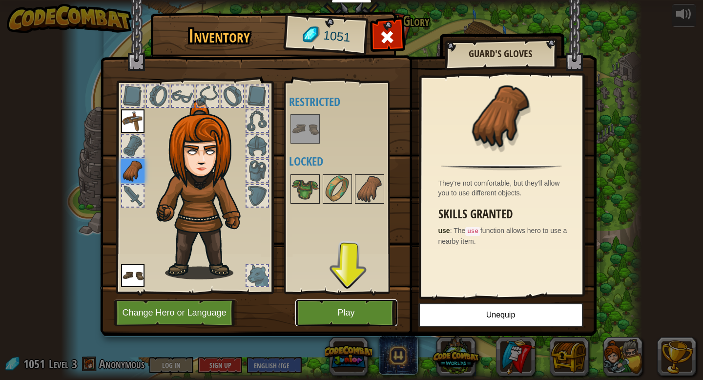
click at [358, 308] on button "Play" at bounding box center [346, 312] width 102 height 27
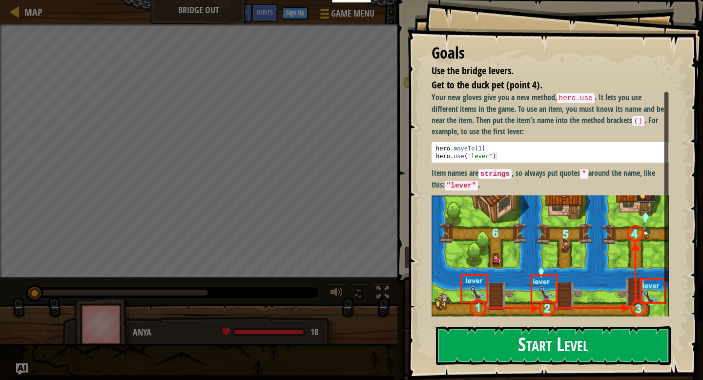
click at [537, 343] on button "Start Level" at bounding box center [553, 345] width 235 height 39
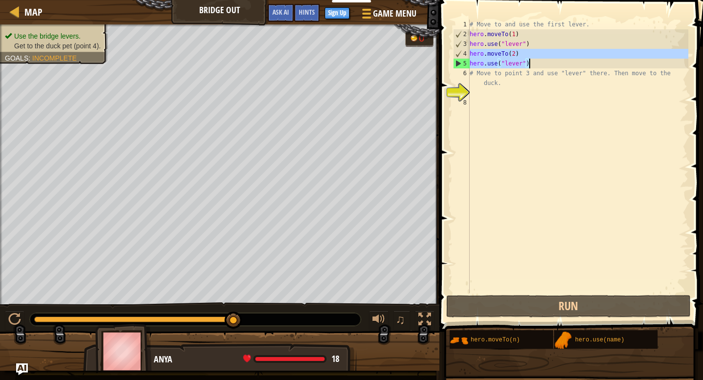
drag, startPoint x: 469, startPoint y: 53, endPoint x: 530, endPoint y: 61, distance: 61.5
click at [530, 61] on div "# Move to and use the first lever. hero . moveTo ( 1 ) hero . use ( "lever" ) h…" at bounding box center [578, 166] width 221 height 293
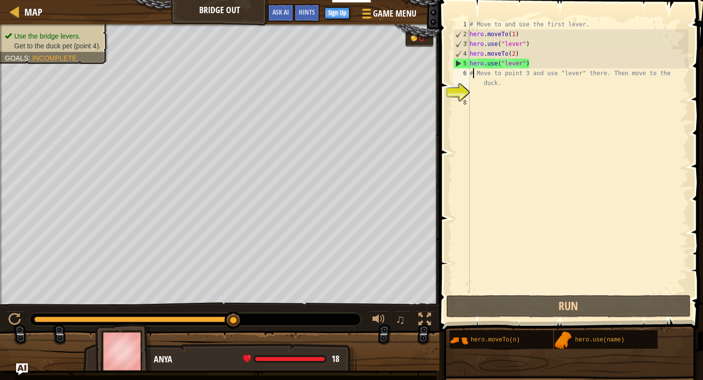
click at [474, 73] on div "# Move to and use the first lever. hero . moveTo ( 1 ) hero . use ( "lever" ) h…" at bounding box center [578, 166] width 221 height 293
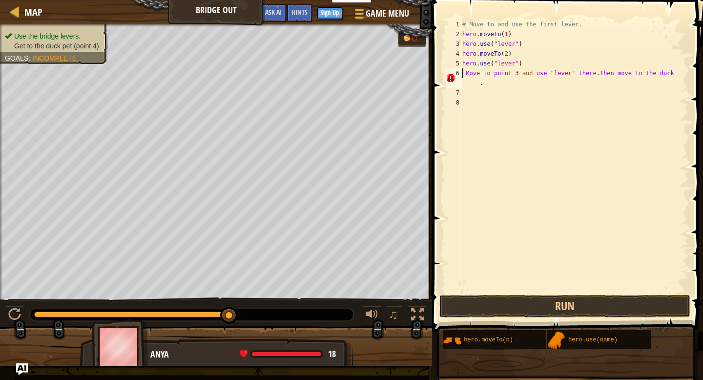
type textarea "hero.use("lever") Move to point 3 and use "lever" there. Then move to the duck."
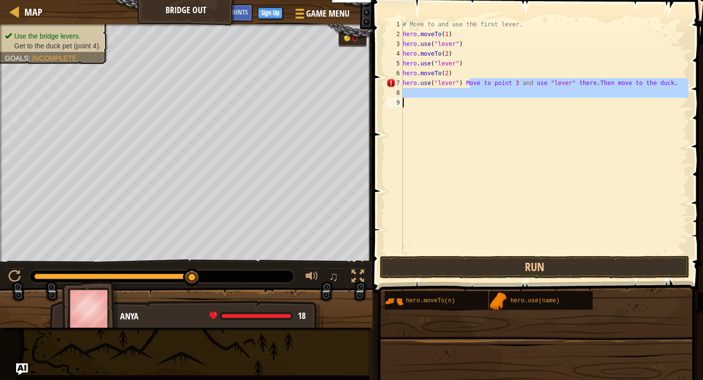
drag, startPoint x: 468, startPoint y: 80, endPoint x: 612, endPoint y: 116, distance: 148.3
click at [612, 116] on div "# Move to and use the first lever. hero . moveTo ( 1 ) hero . use ( "lever" ) h…" at bounding box center [545, 147] width 288 height 254
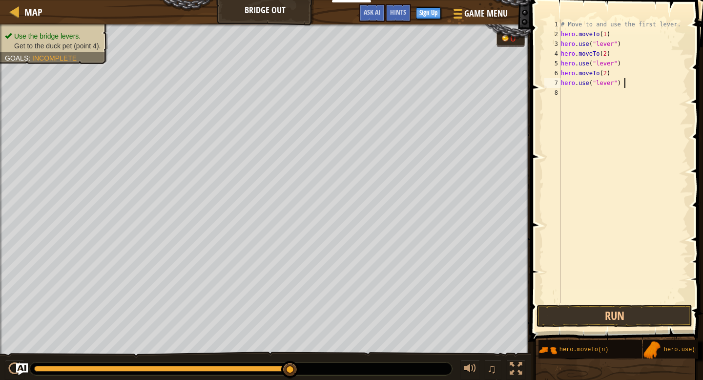
click at [608, 73] on div "# Move to and use the first lever. hero . moveTo ( 1 ) hero . use ( "lever" ) h…" at bounding box center [623, 171] width 129 height 303
type textarea "hero.moveTo(3)"
click at [633, 184] on div "# Move to and use the first lever. hero . moveTo ( 1 ) hero . use ( "lever" ) h…" at bounding box center [623, 171] width 129 height 303
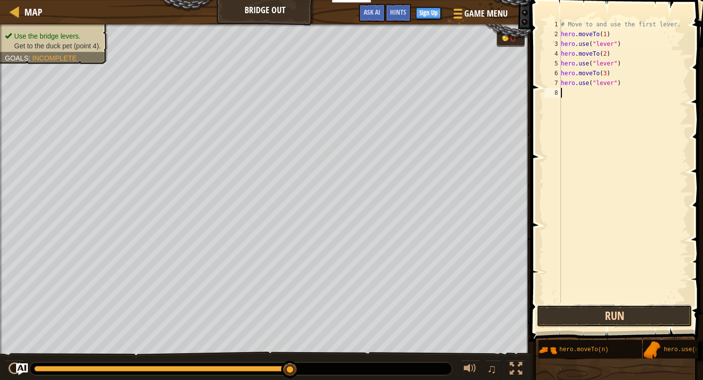
click at [619, 313] on button "Run" at bounding box center [614, 316] width 156 height 22
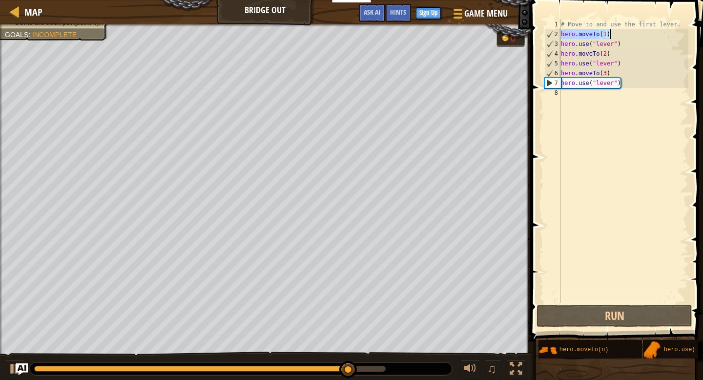
drag, startPoint x: 561, startPoint y: 35, endPoint x: 616, endPoint y: 32, distance: 54.7
click at [616, 32] on div "# Move to and use the first lever. hero . moveTo ( 1 ) hero . use ( "lever" ) h…" at bounding box center [623, 171] width 129 height 303
type textarea "hero.moveTo(1)"
click at [572, 98] on div "# Move to and use the first lever. hero . moveTo ( 1 ) hero . use ( "lever" ) h…" at bounding box center [623, 171] width 129 height 303
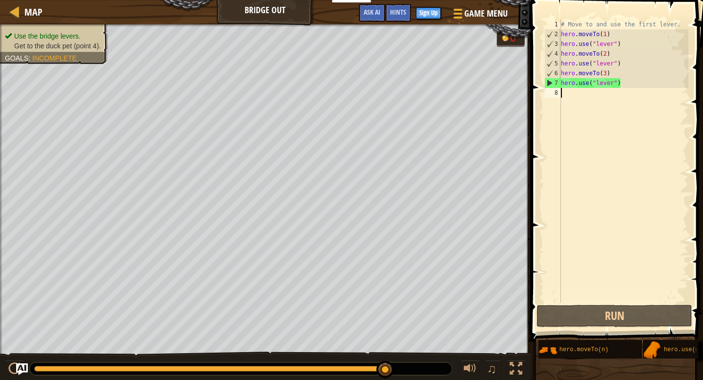
paste textarea "hero.moveTo(1)"
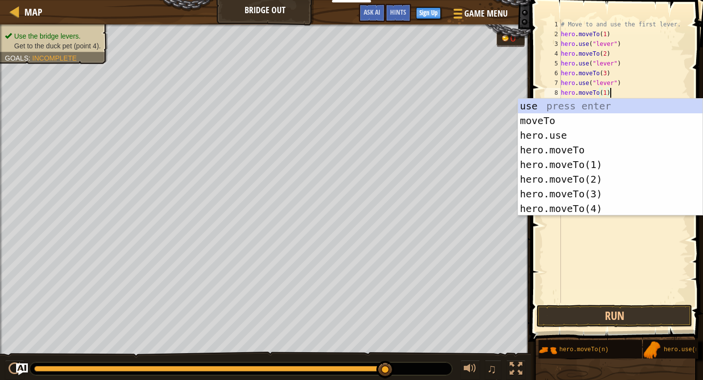
click at [605, 90] on div "# Move to and use the first lever. hero . moveTo ( 1 ) hero . use ( "lever" ) h…" at bounding box center [623, 171] width 129 height 303
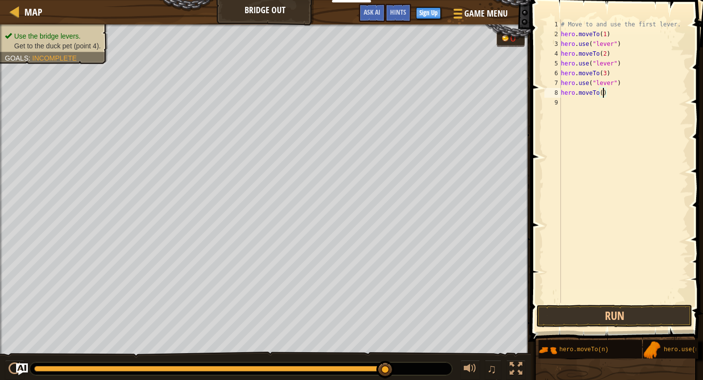
type textarea "hero.moveTo(4)"
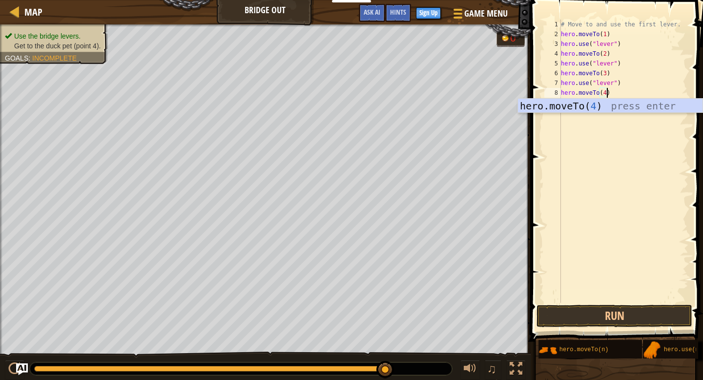
scroll to position [4, 3]
click at [626, 179] on div "# Move to and use the first lever. hero . moveTo ( 1 ) hero . use ( "lever" ) h…" at bounding box center [623, 171] width 129 height 303
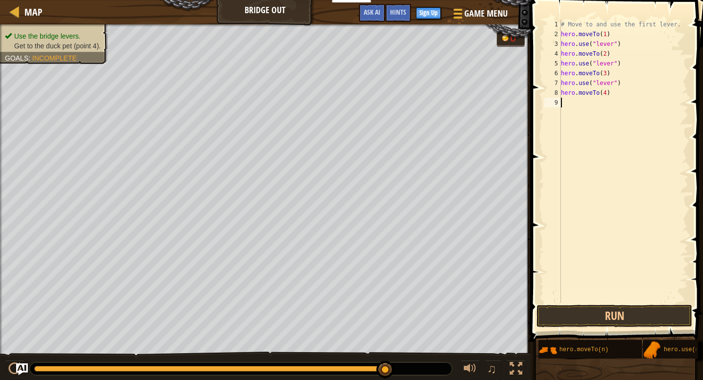
scroll to position [4, 0]
click at [643, 314] on button "Run" at bounding box center [614, 316] width 156 height 22
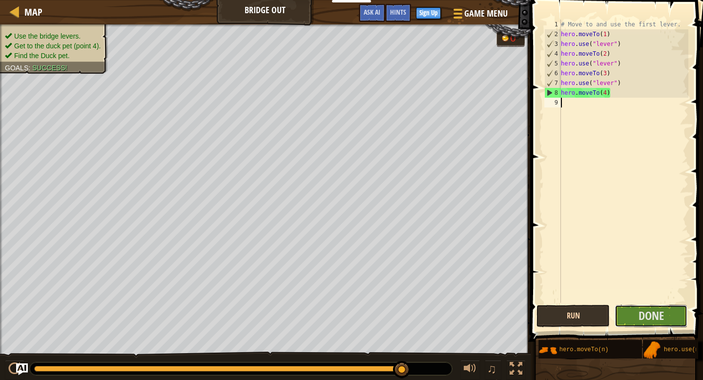
click at [643, 314] on span "Done" at bounding box center [650, 316] width 25 height 16
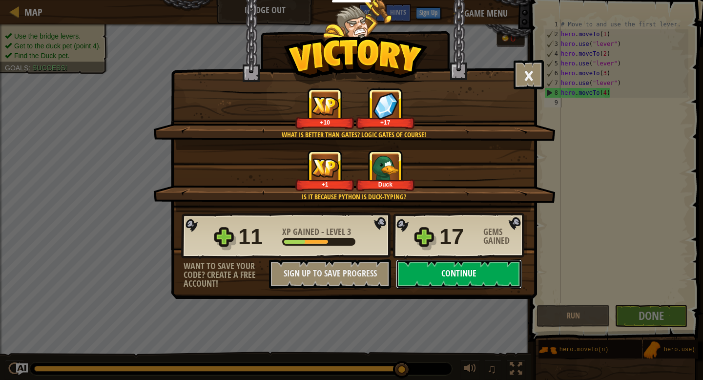
click at [498, 265] on button "Continue" at bounding box center [459, 273] width 126 height 29
